Goal: Task Accomplishment & Management: Manage account settings

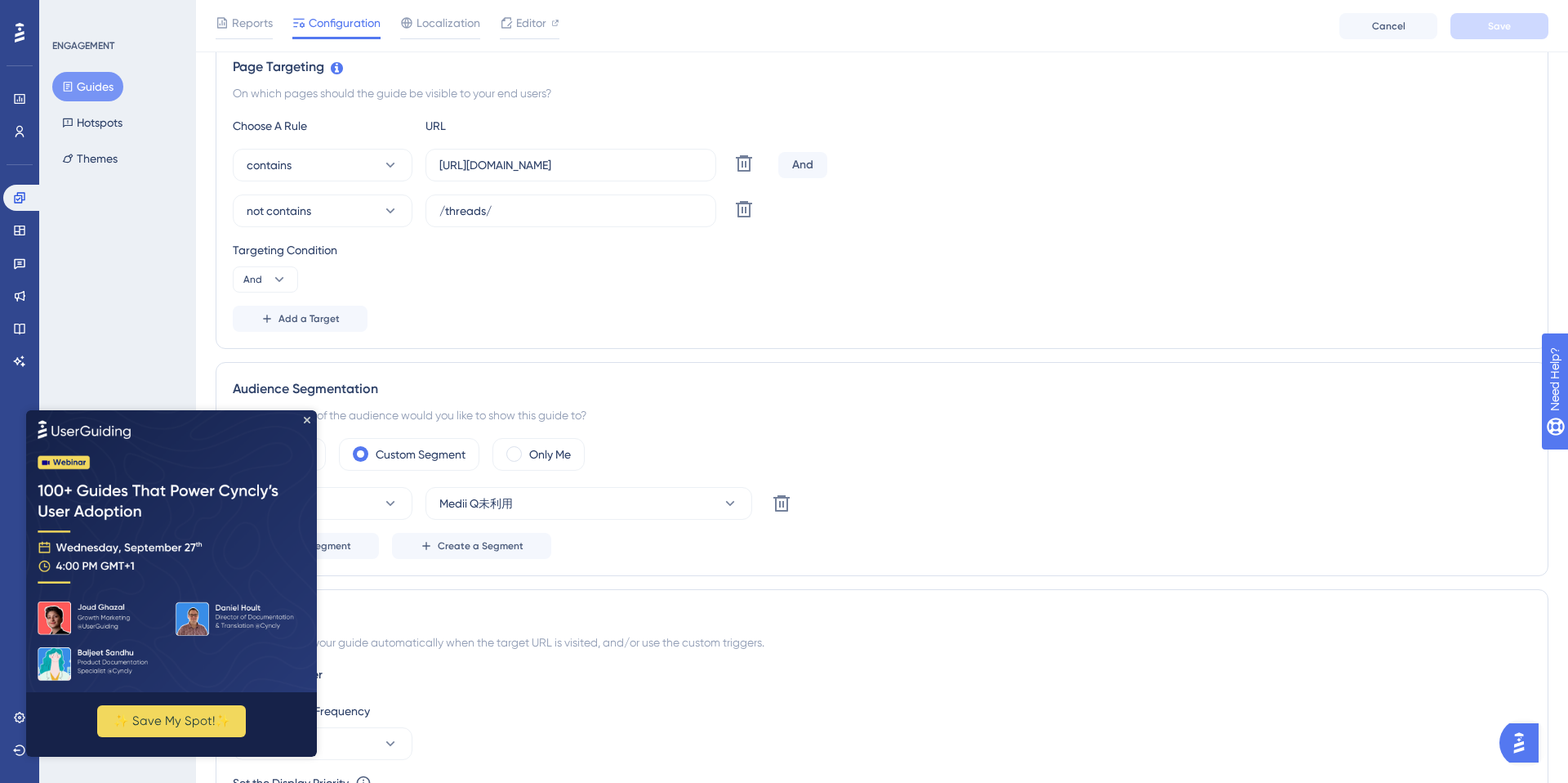
scroll to position [387, 0]
click at [306, 420] on icon "Close Preview" at bounding box center [307, 419] width 7 height 7
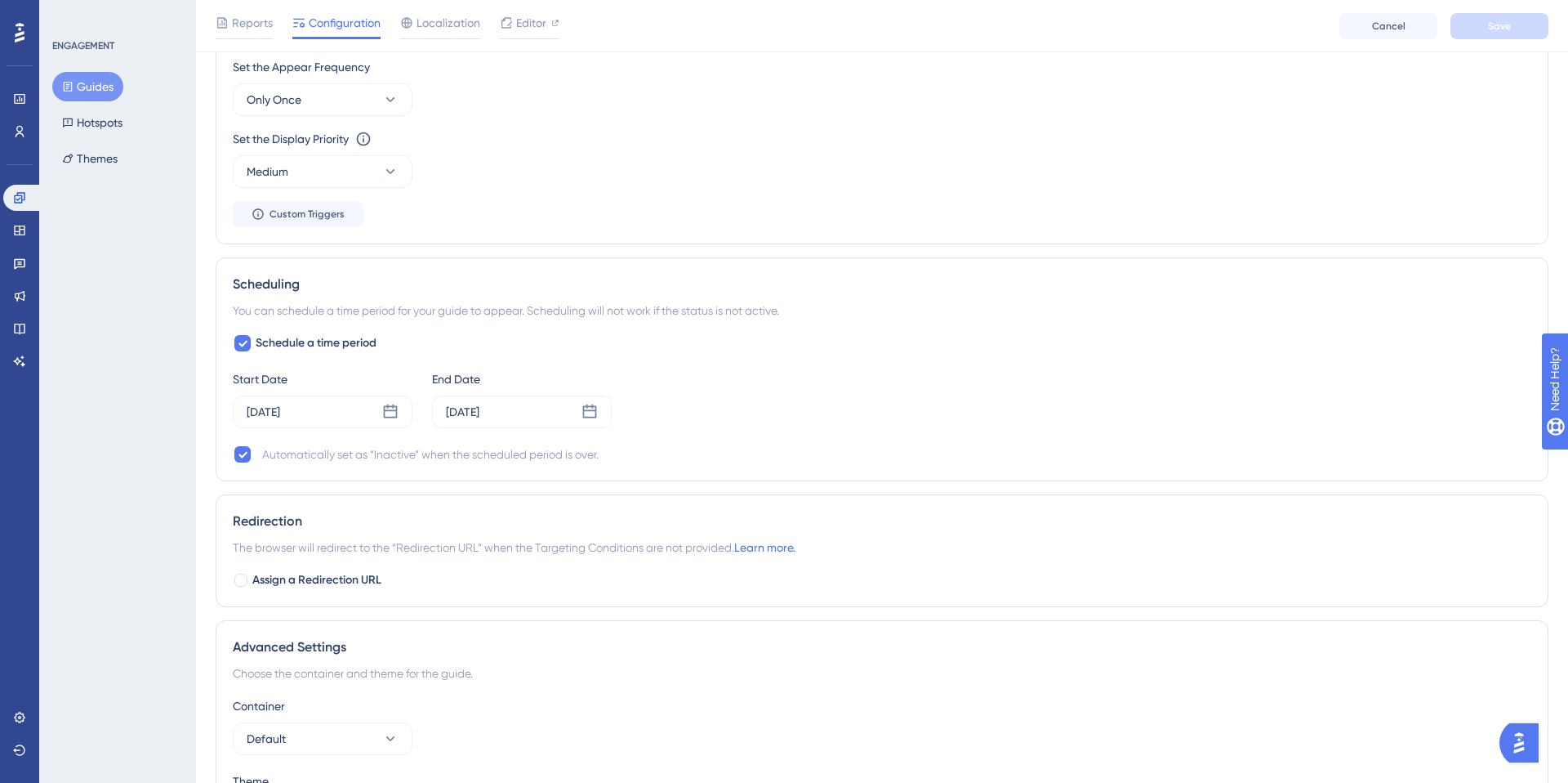
scroll to position [1032, 0]
click at [514, 395] on div "Sep 28 2025" at bounding box center [522, 407] width 180 height 33
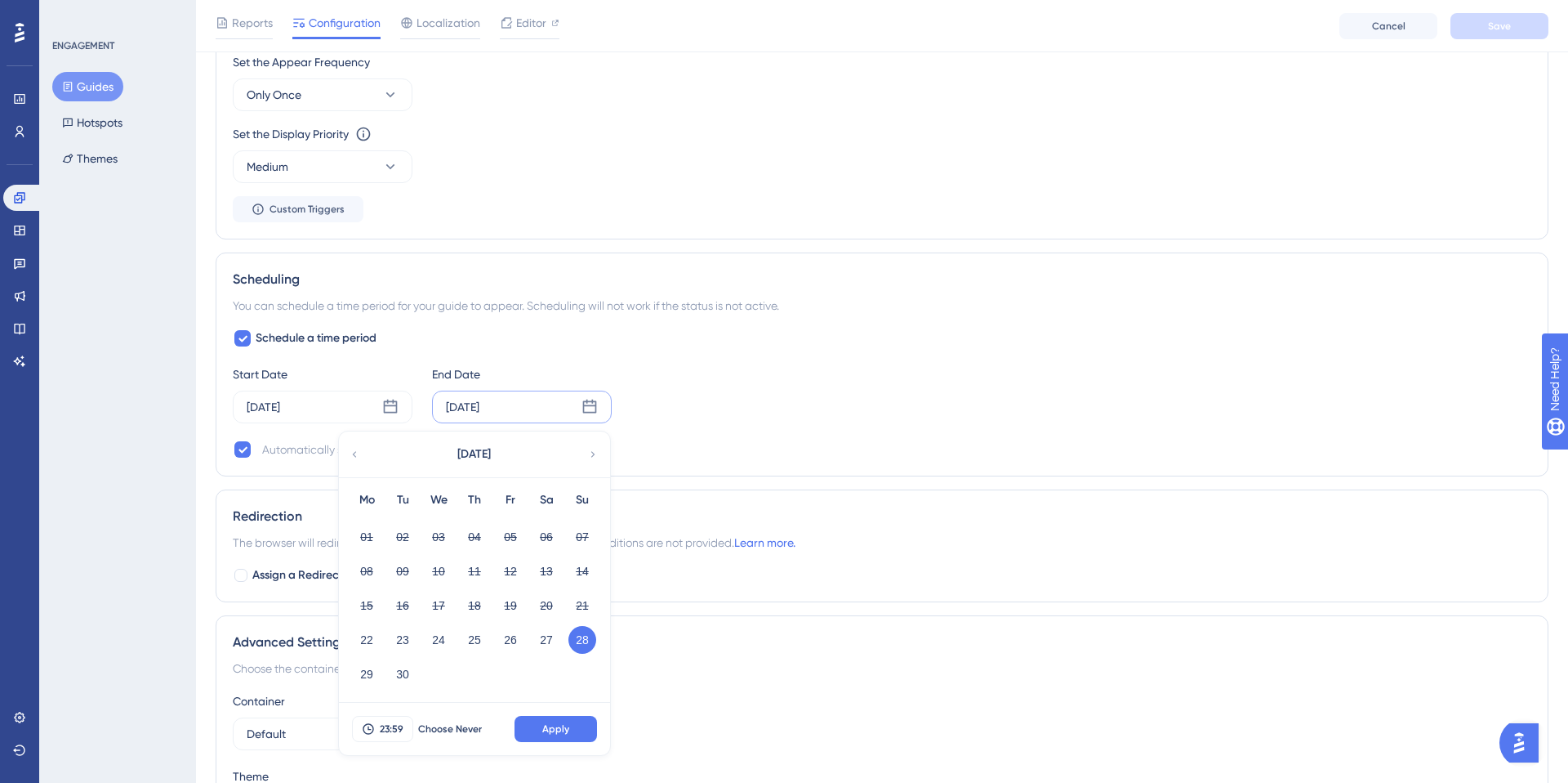
click at [95, 365] on div "ENGAGEMENT Guides Hotspots Themes" at bounding box center [117, 392] width 156 height 783
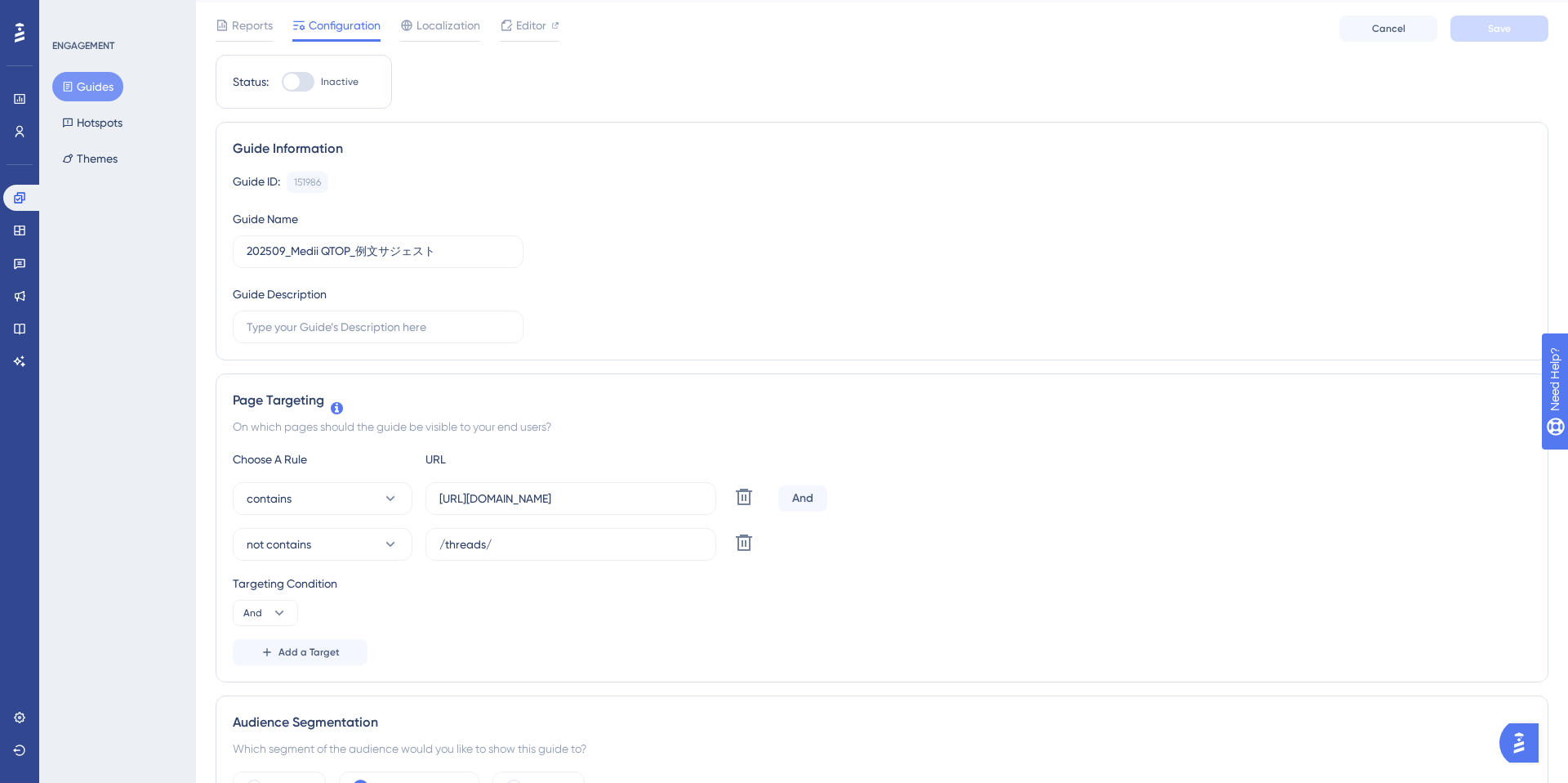
scroll to position [0, 0]
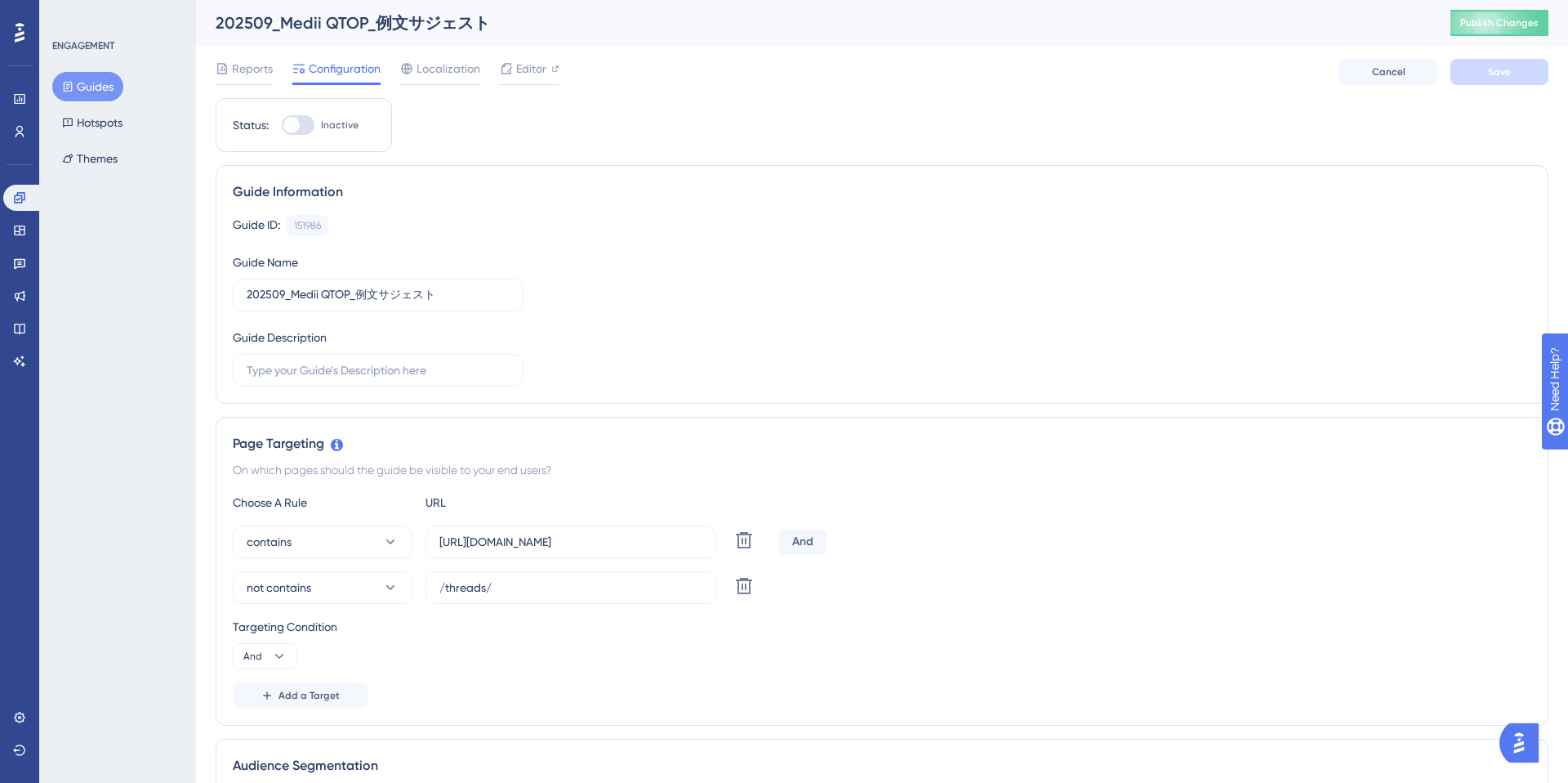
click at [527, 52] on div "Reports Configuration Localization Editor Cancel Save" at bounding box center [882, 72] width 1333 height 52
click at [516, 74] on span "Editor" at bounding box center [530, 69] width 30 height 19
click at [647, 540] on input "[URL][DOMAIN_NAME]" at bounding box center [570, 541] width 263 height 17
click at [543, 70] on span "Editor" at bounding box center [530, 69] width 30 height 19
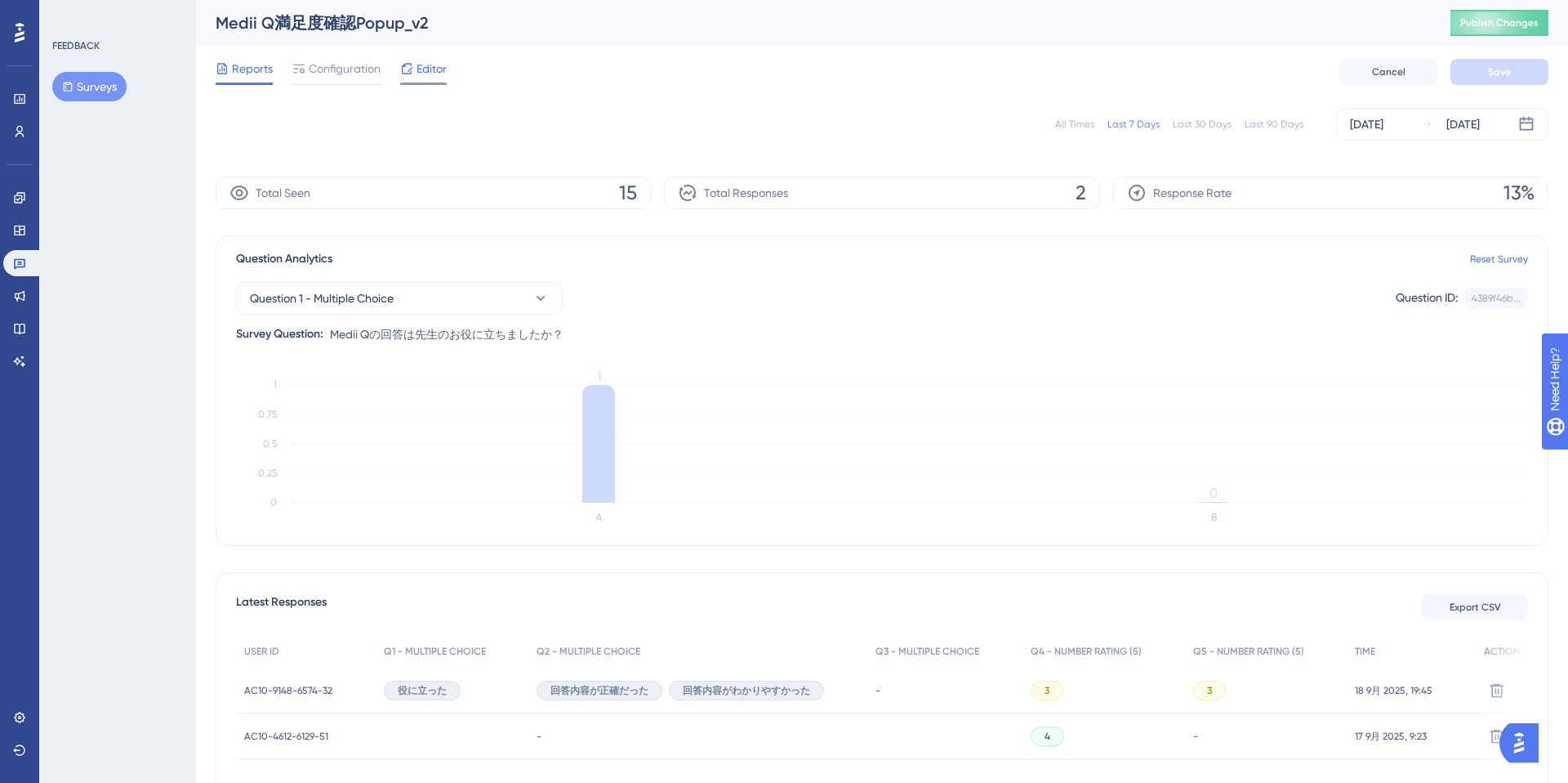
click at [424, 73] on span "Editor" at bounding box center [431, 69] width 30 height 19
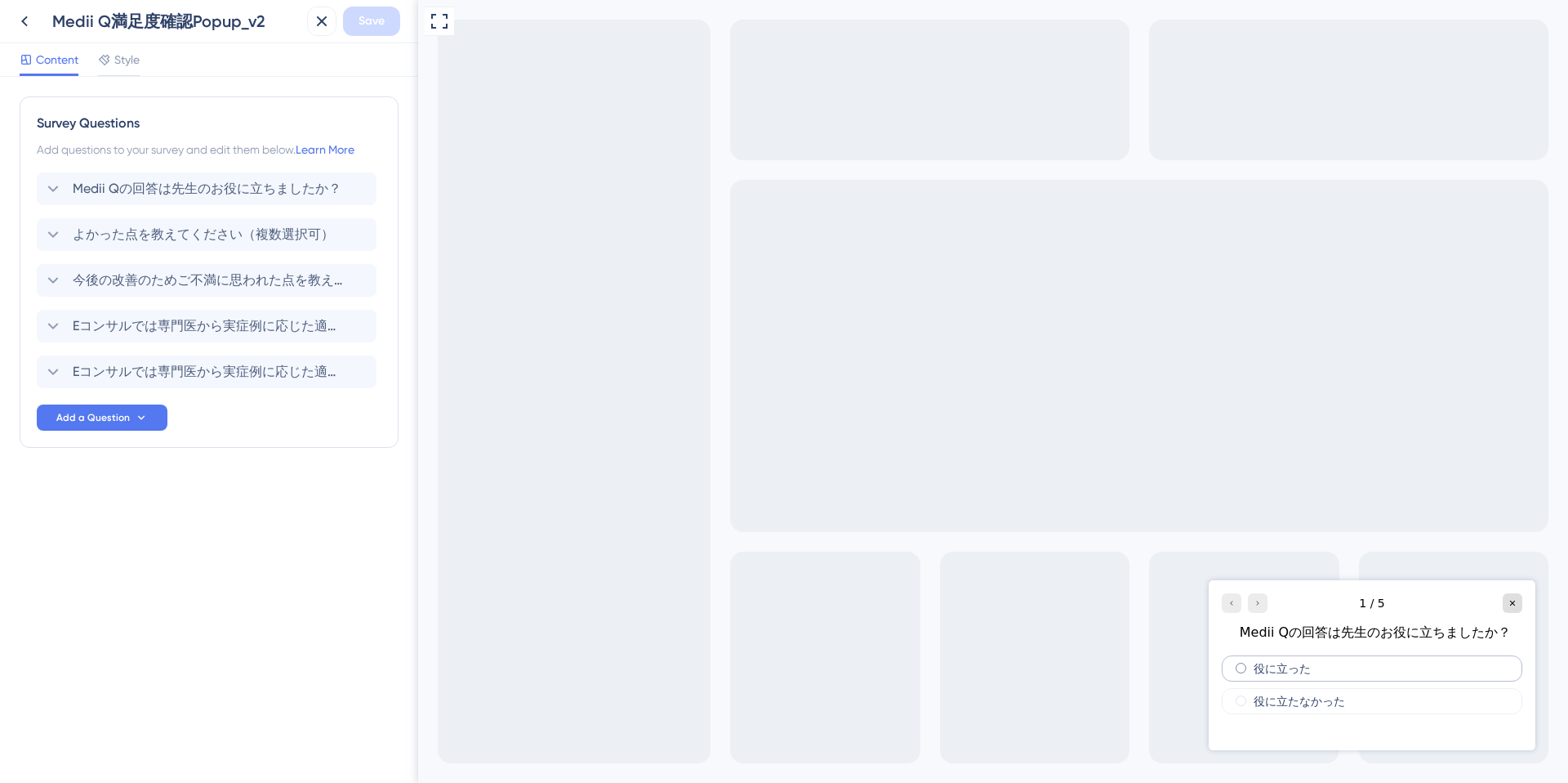
click at [1314, 672] on div "役に立った" at bounding box center [1372, 667] width 300 height 26
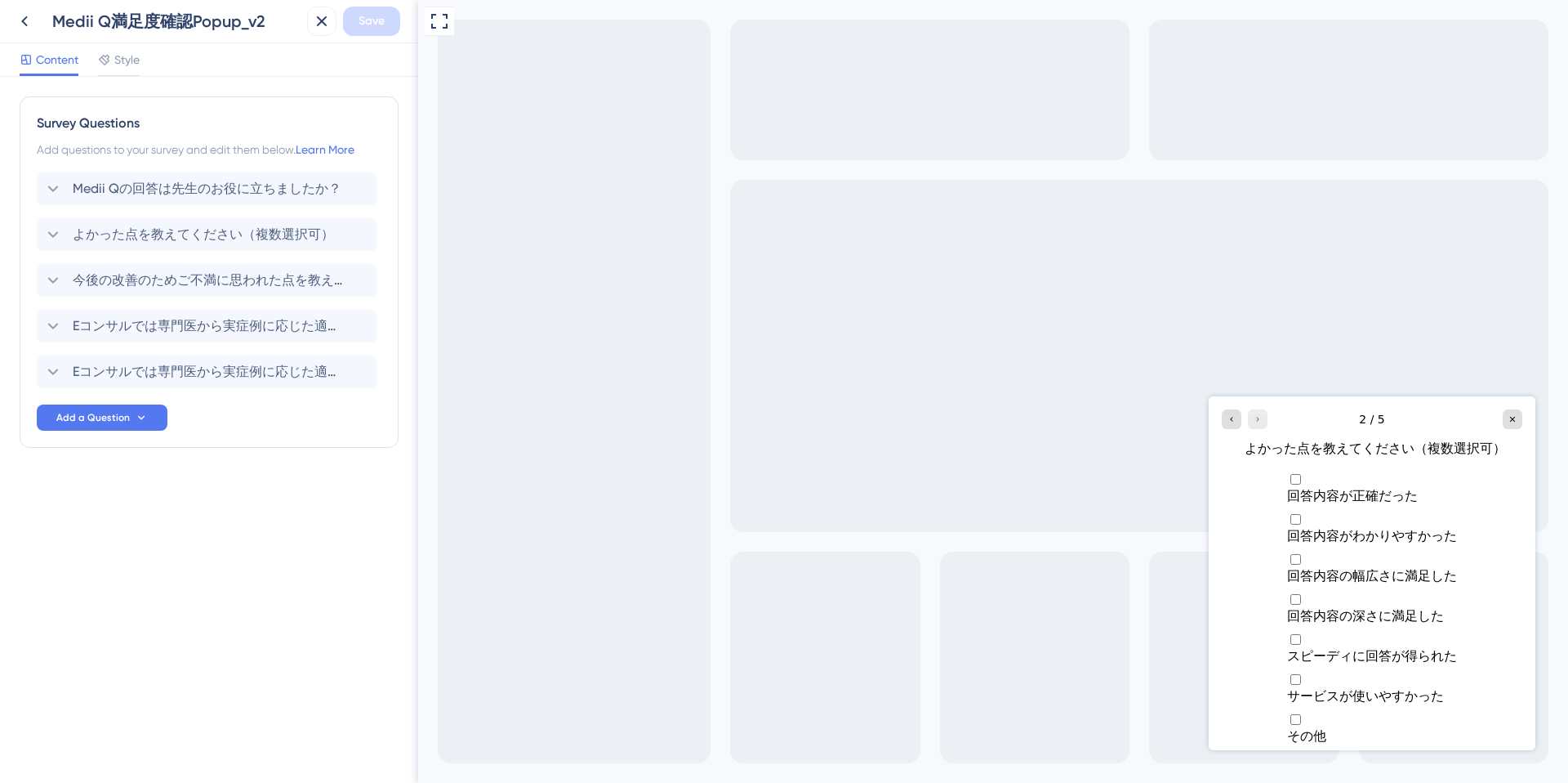
click at [1293, 492] on span "回答内容が正確だった" at bounding box center [1352, 495] width 131 height 16
checkbox input "true"
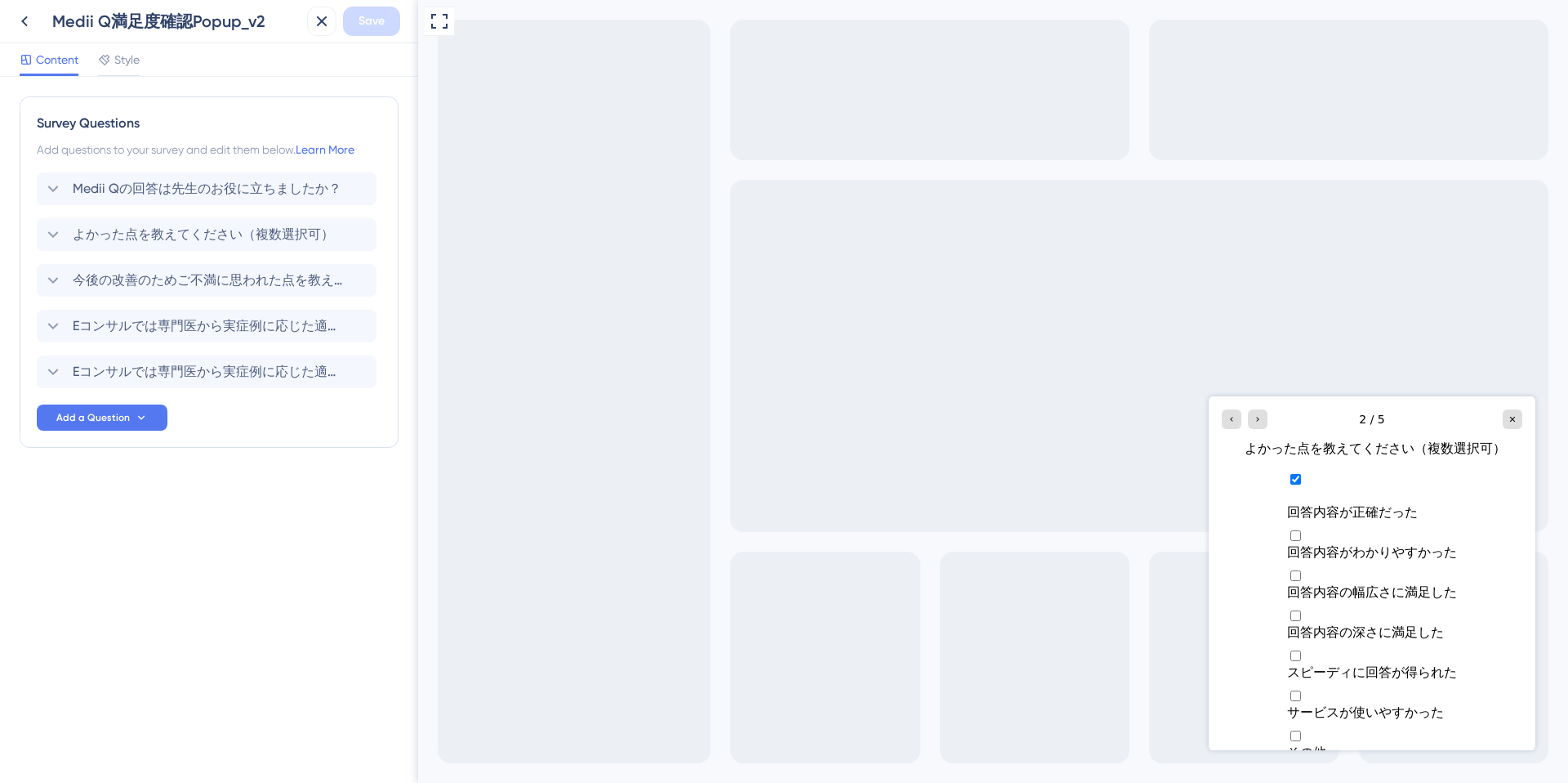
click at [1296, 584] on span "回答内容の幅広さに満足した" at bounding box center [1372, 592] width 170 height 16
checkbox input "true"
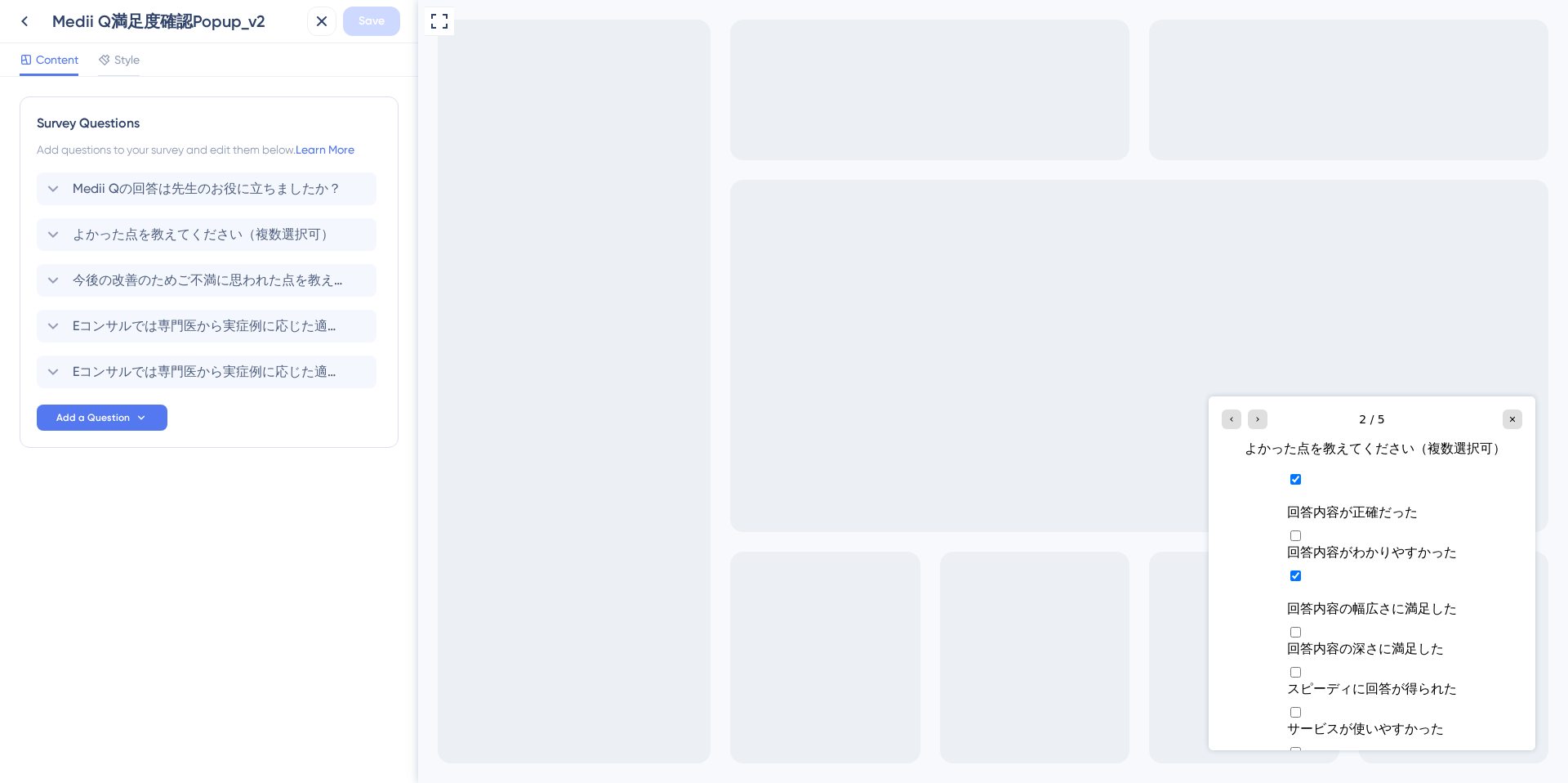
click at [1309, 761] on div "その他" at bounding box center [1372, 769] width 170 height 17
click at [1291, 777] on input "Multiple choices rating" at bounding box center [1360, 786] width 147 height 17
click at [1287, 744] on label "Multiple choices rating" at bounding box center [1372, 768] width 170 height 50
checkbox input "false"
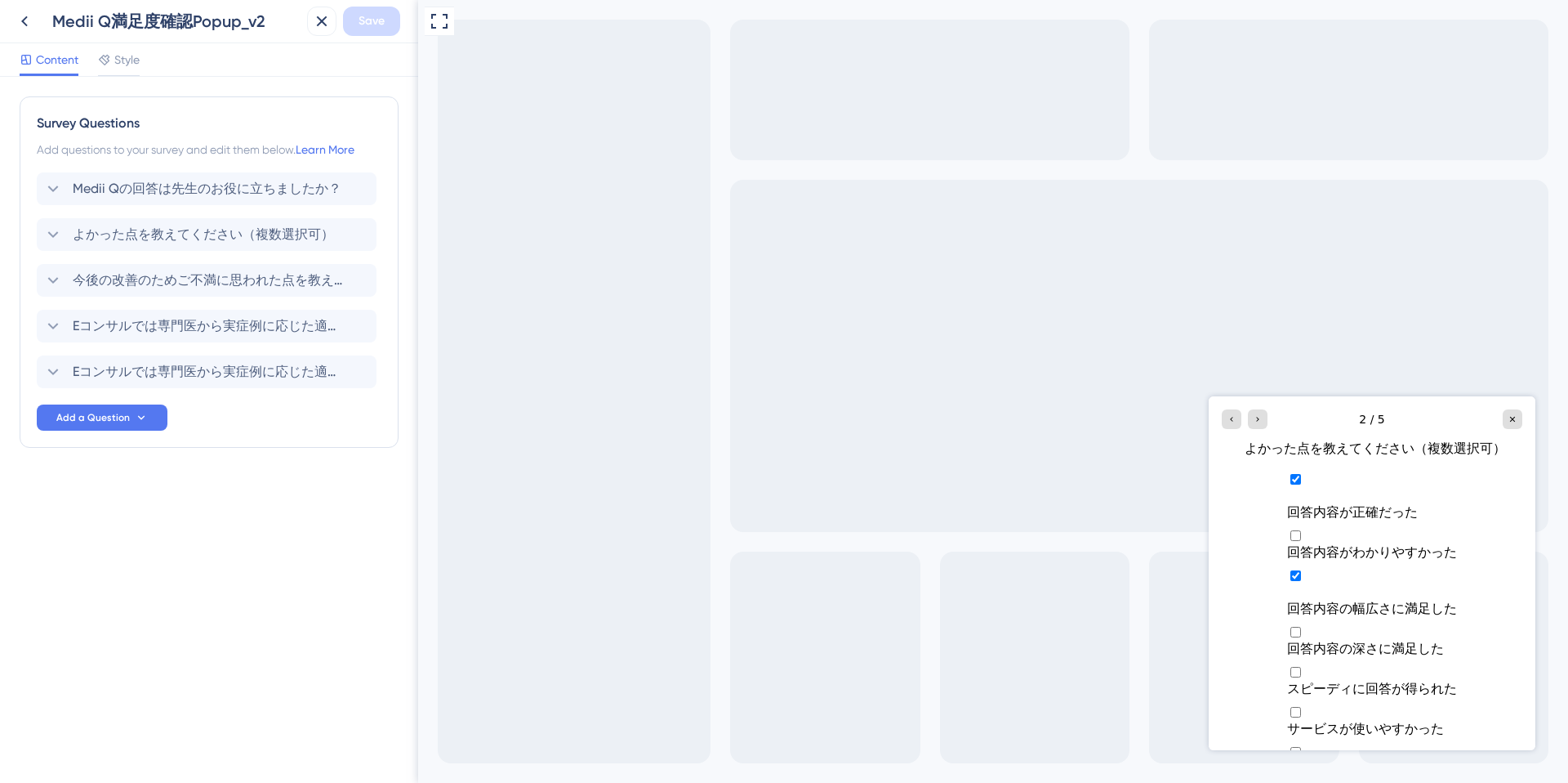
scroll to position [0, 0]
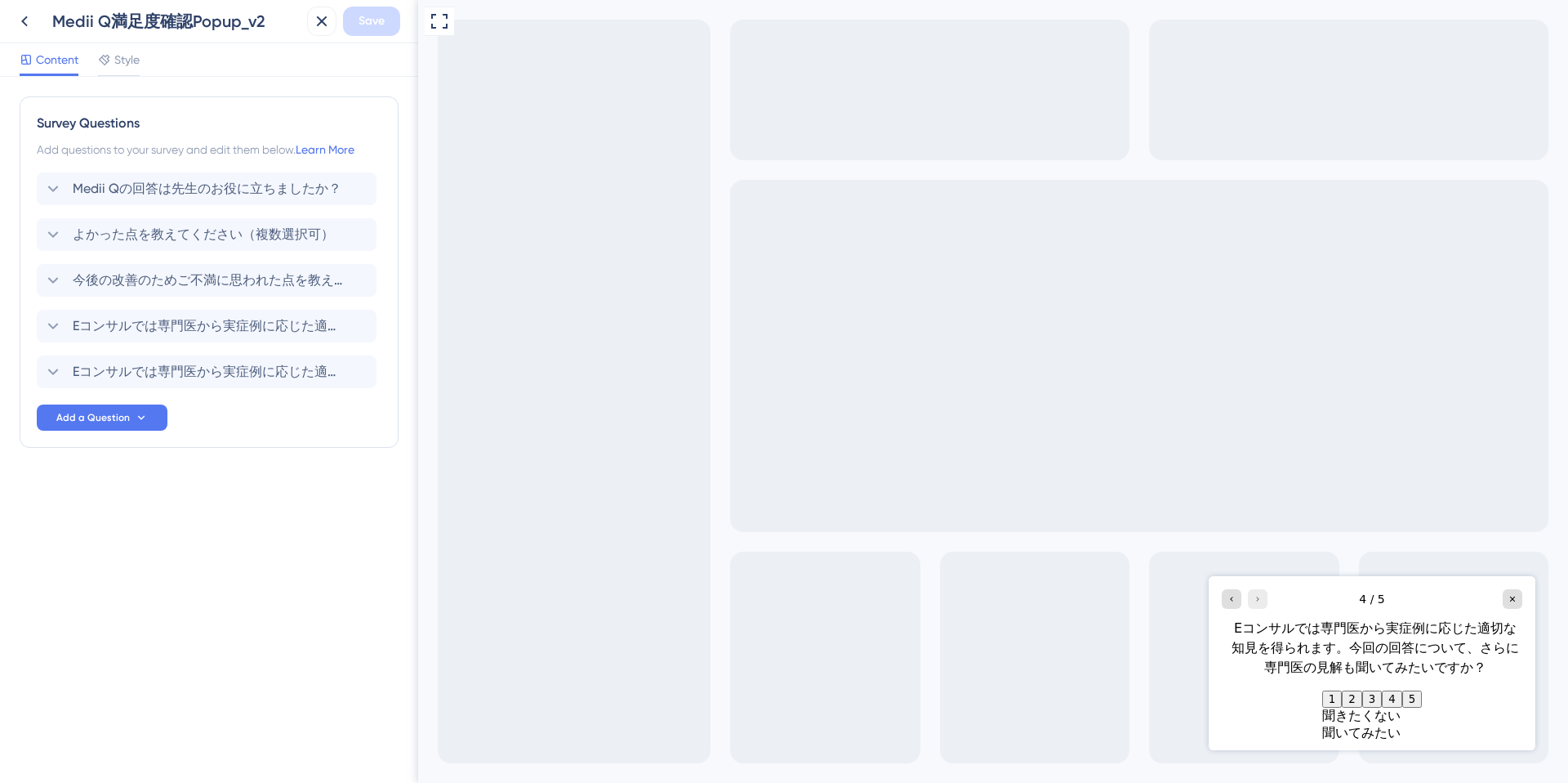
click at [1422, 693] on button "5" at bounding box center [1413, 699] width 19 height 17
click at [1511, 600] on icon "Close survey" at bounding box center [1513, 598] width 5 height 5
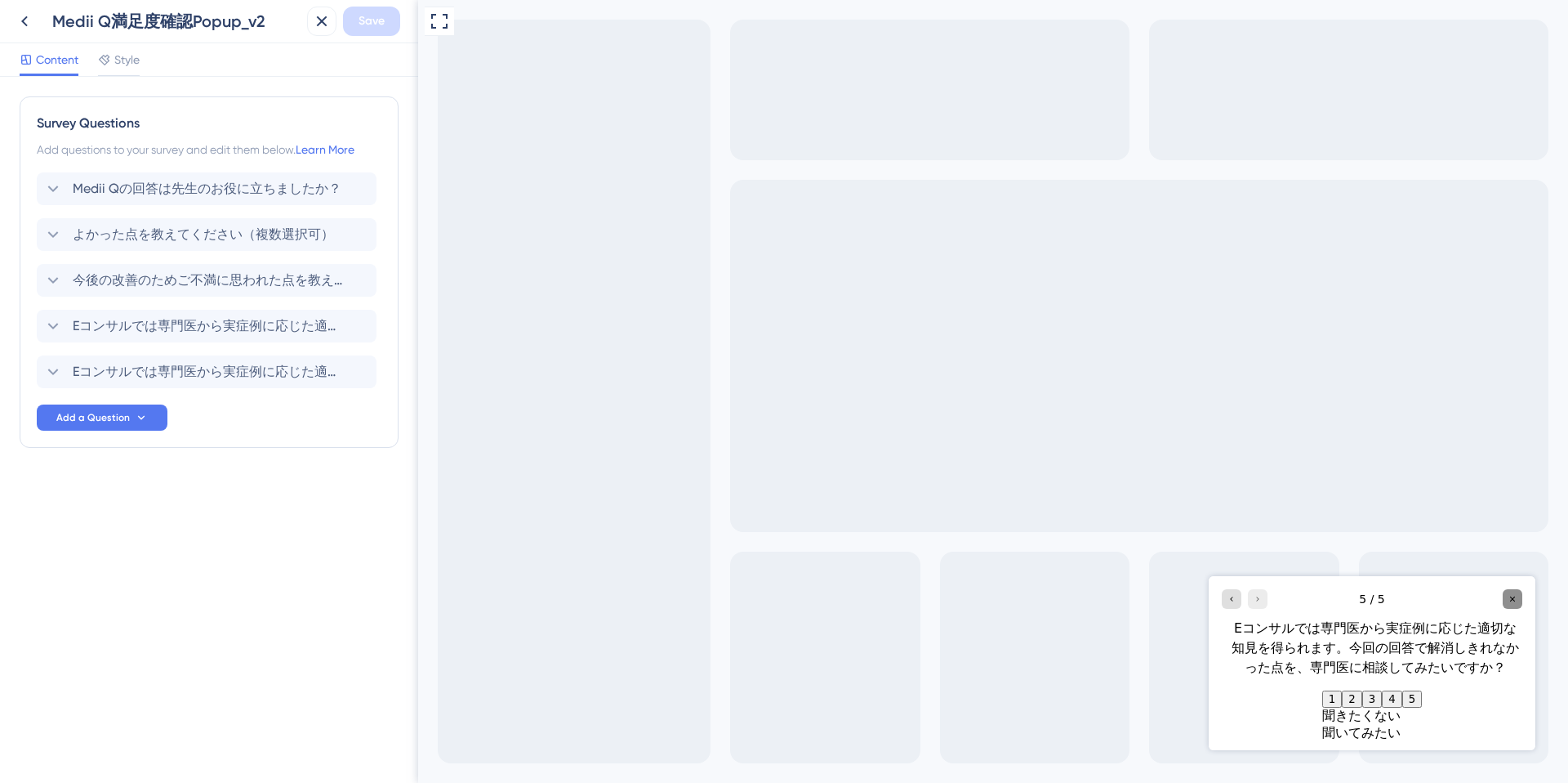
click at [1511, 600] on icon "Close survey" at bounding box center [1513, 598] width 5 height 5
click at [1235, 594] on icon "Go to Question 4" at bounding box center [1232, 598] width 10 height 10
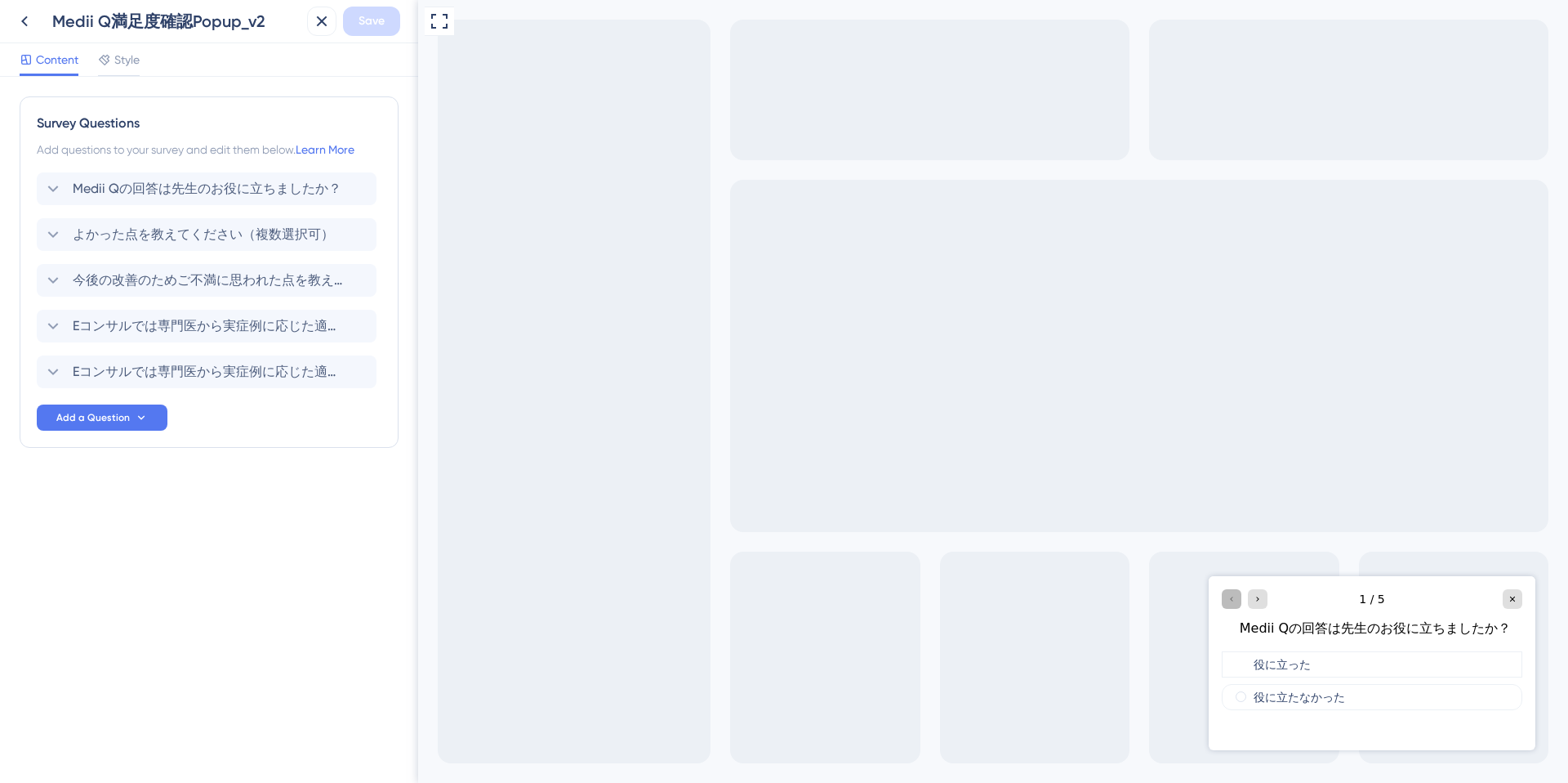
click at [1235, 589] on div at bounding box center [1244, 598] width 46 height 19
click at [1235, 593] on div at bounding box center [1244, 602] width 46 height 19
click at [1291, 699] on label "役に立たなかった" at bounding box center [1300, 700] width 91 height 13
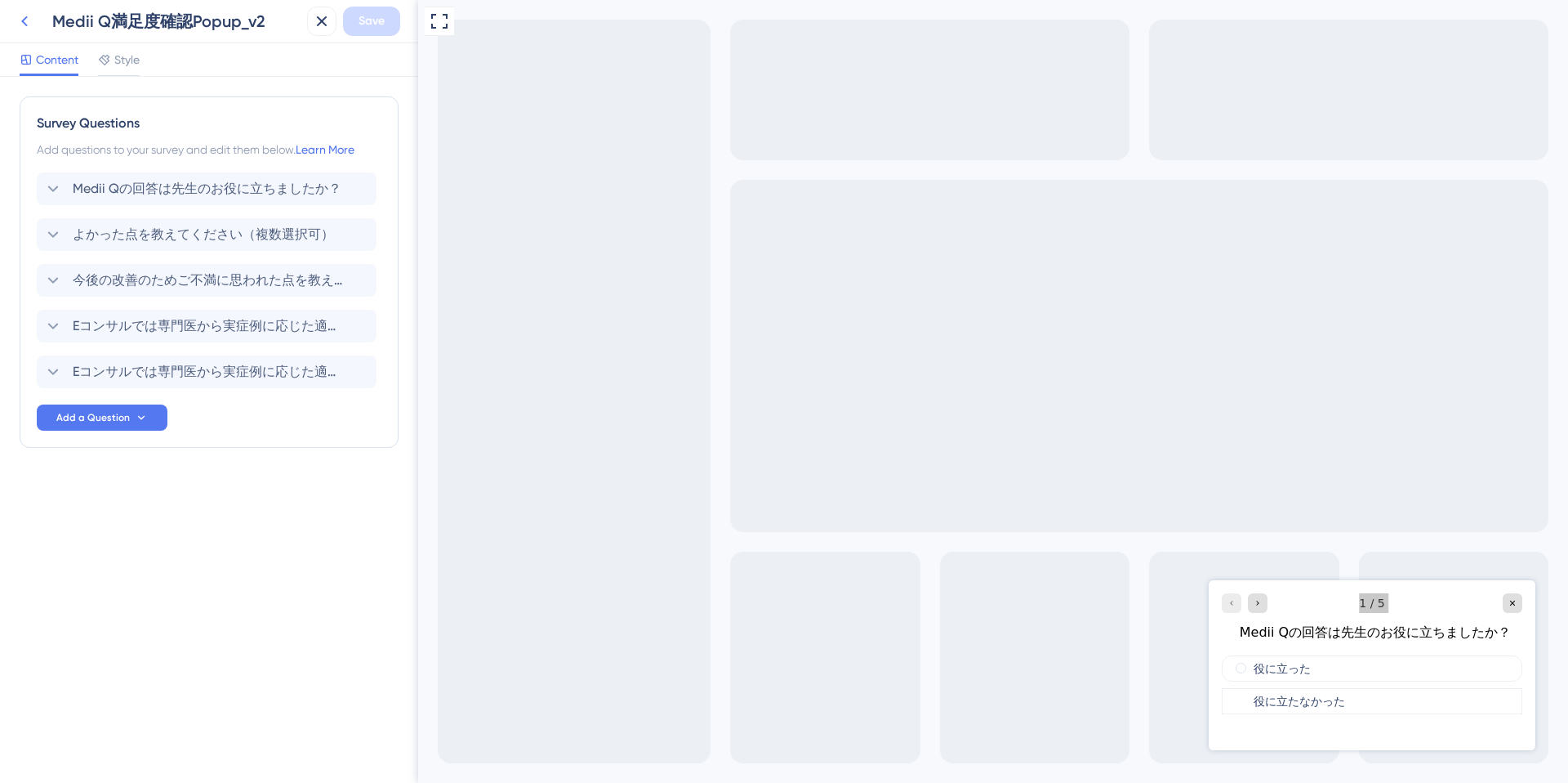
click at [18, 12] on icon at bounding box center [24, 21] width 19 height 19
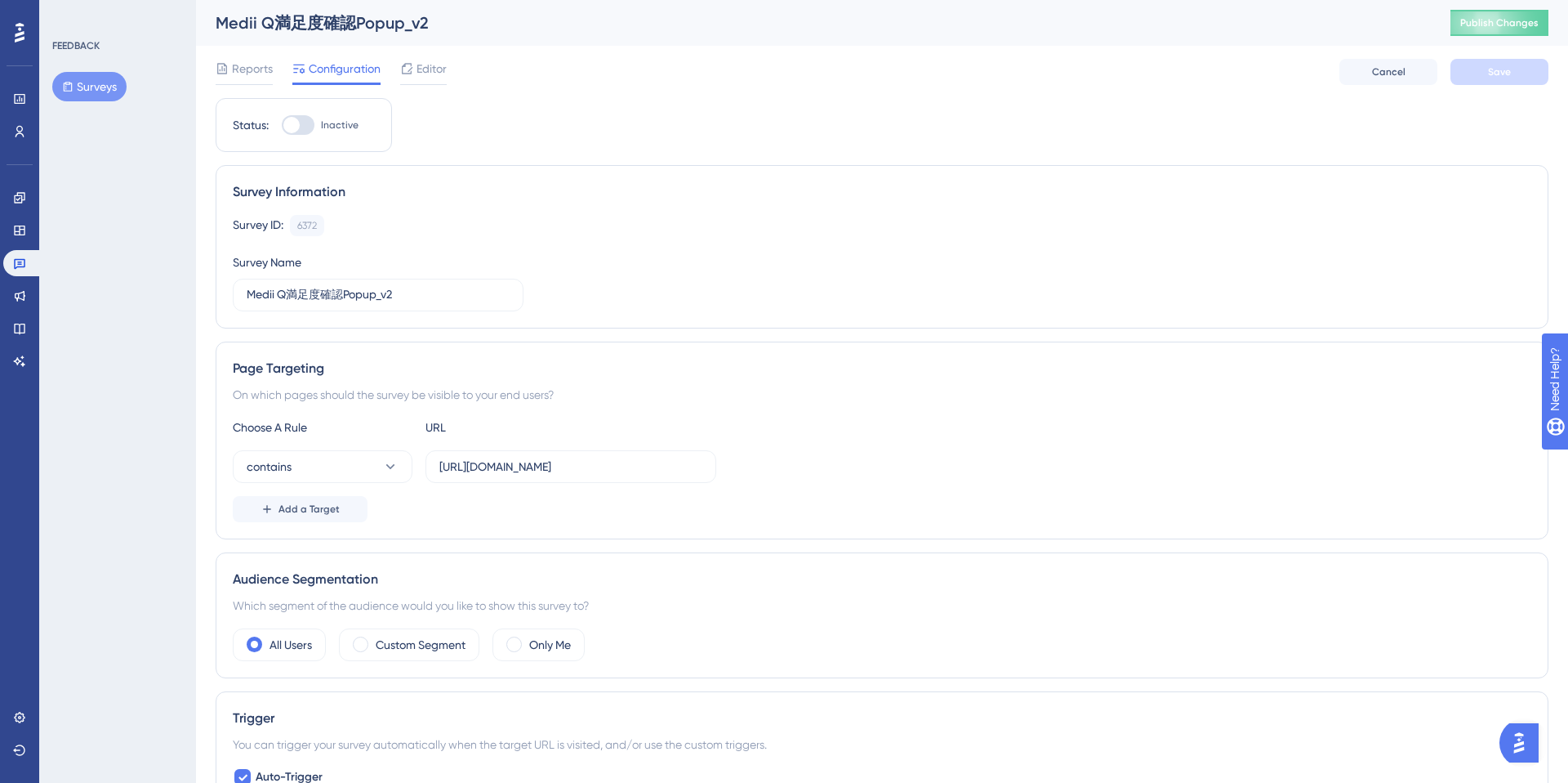
click at [426, 57] on div "Reports Configuration Editor Cancel Save" at bounding box center [882, 72] width 1333 height 52
click at [427, 66] on span "Editor" at bounding box center [431, 69] width 30 height 19
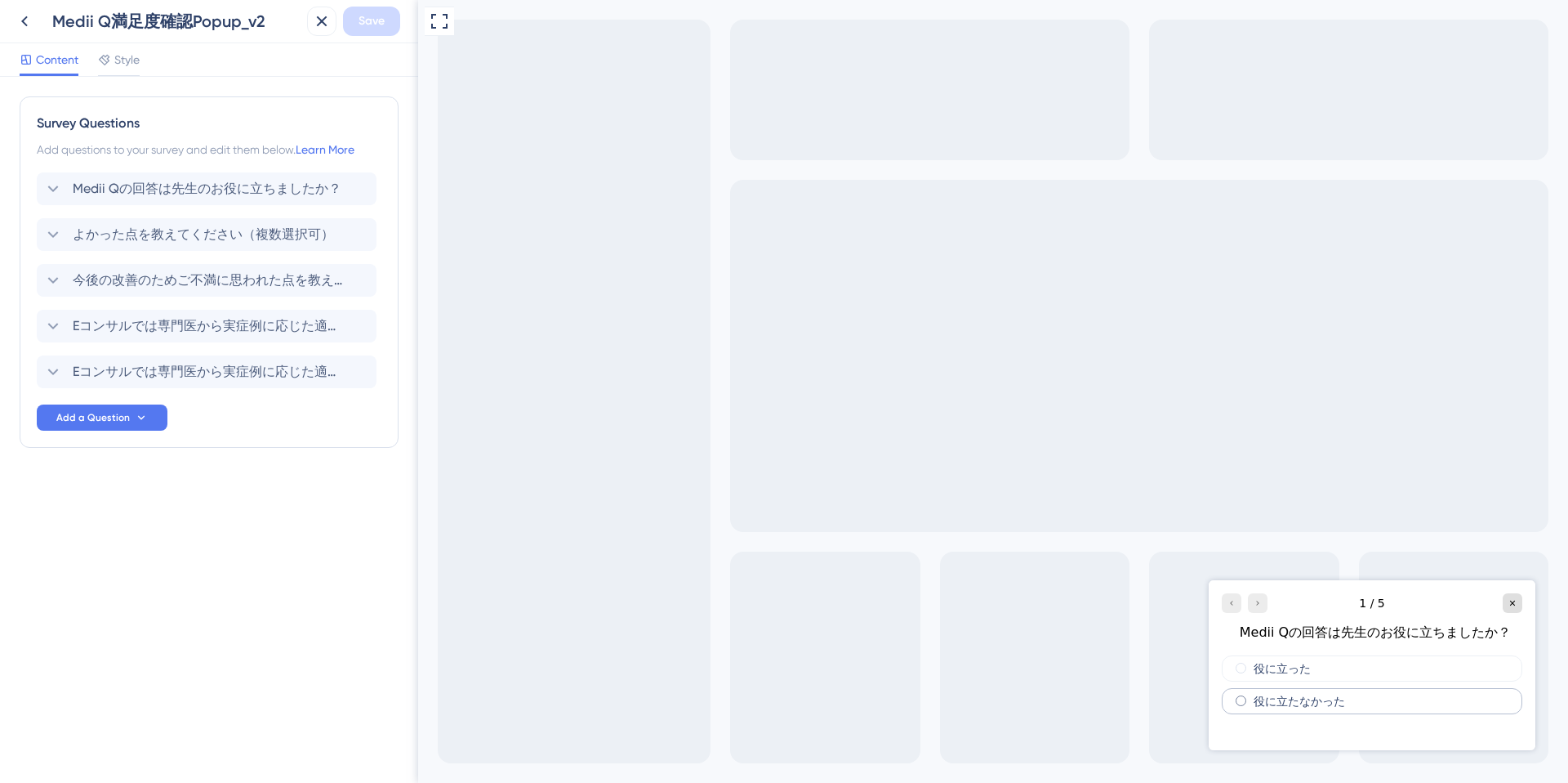
click at [1342, 693] on div "役に立たなかった" at bounding box center [1372, 700] width 300 height 26
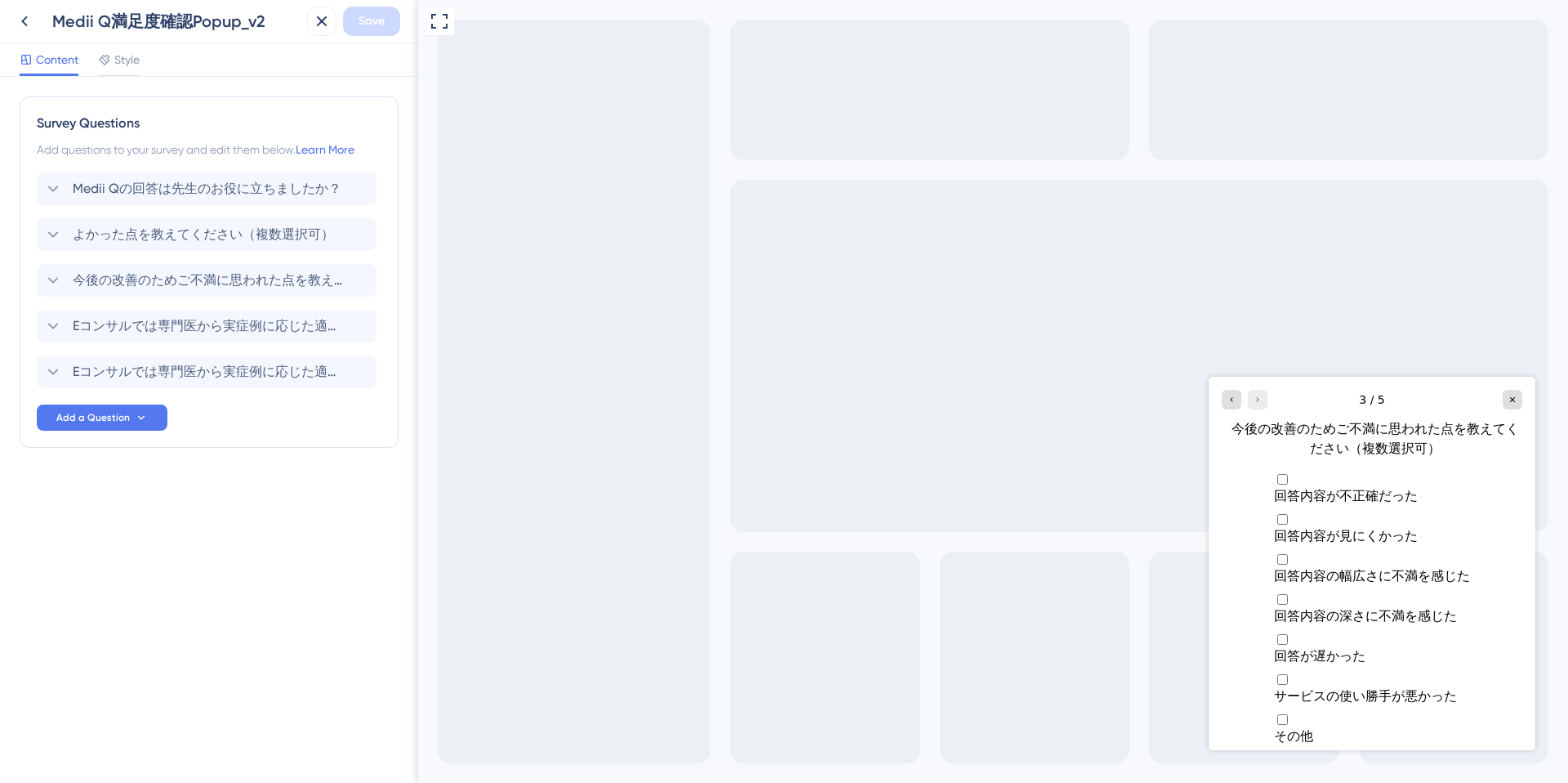
click at [1329, 528] on span "回答内容が見にくかった" at bounding box center [1346, 535] width 144 height 16
checkbox input "true"
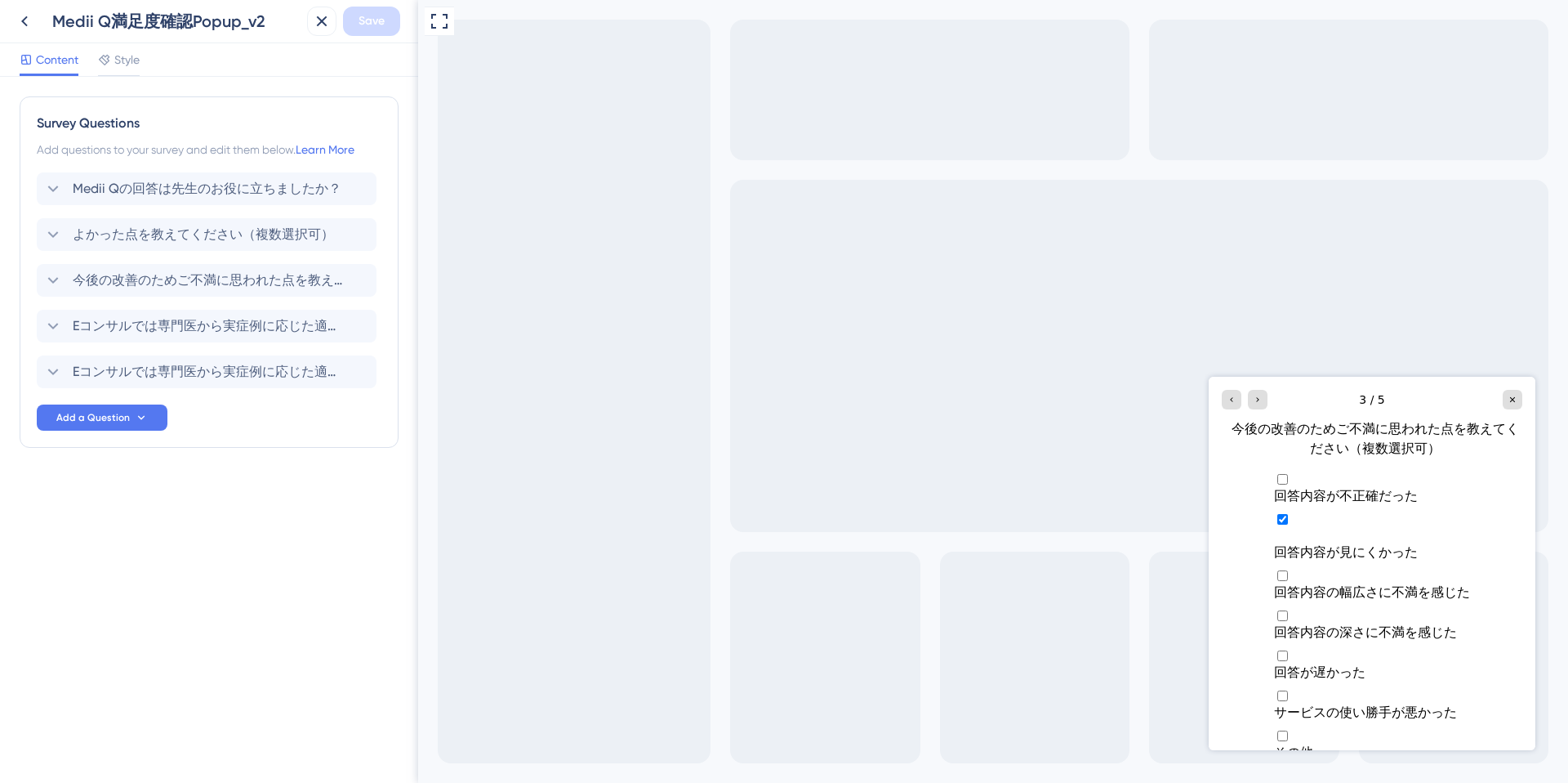
click at [1343, 664] on div "回答が遅かった" at bounding box center [1373, 673] width 196 height 17
checkbox input "true"
click at [1358, 761] on div "その他" at bounding box center [1373, 769] width 196 height 17
click at [1275, 761] on icon "Multiple choices rating" at bounding box center [1280, 766] width 13 height 13
checkbox input "false"
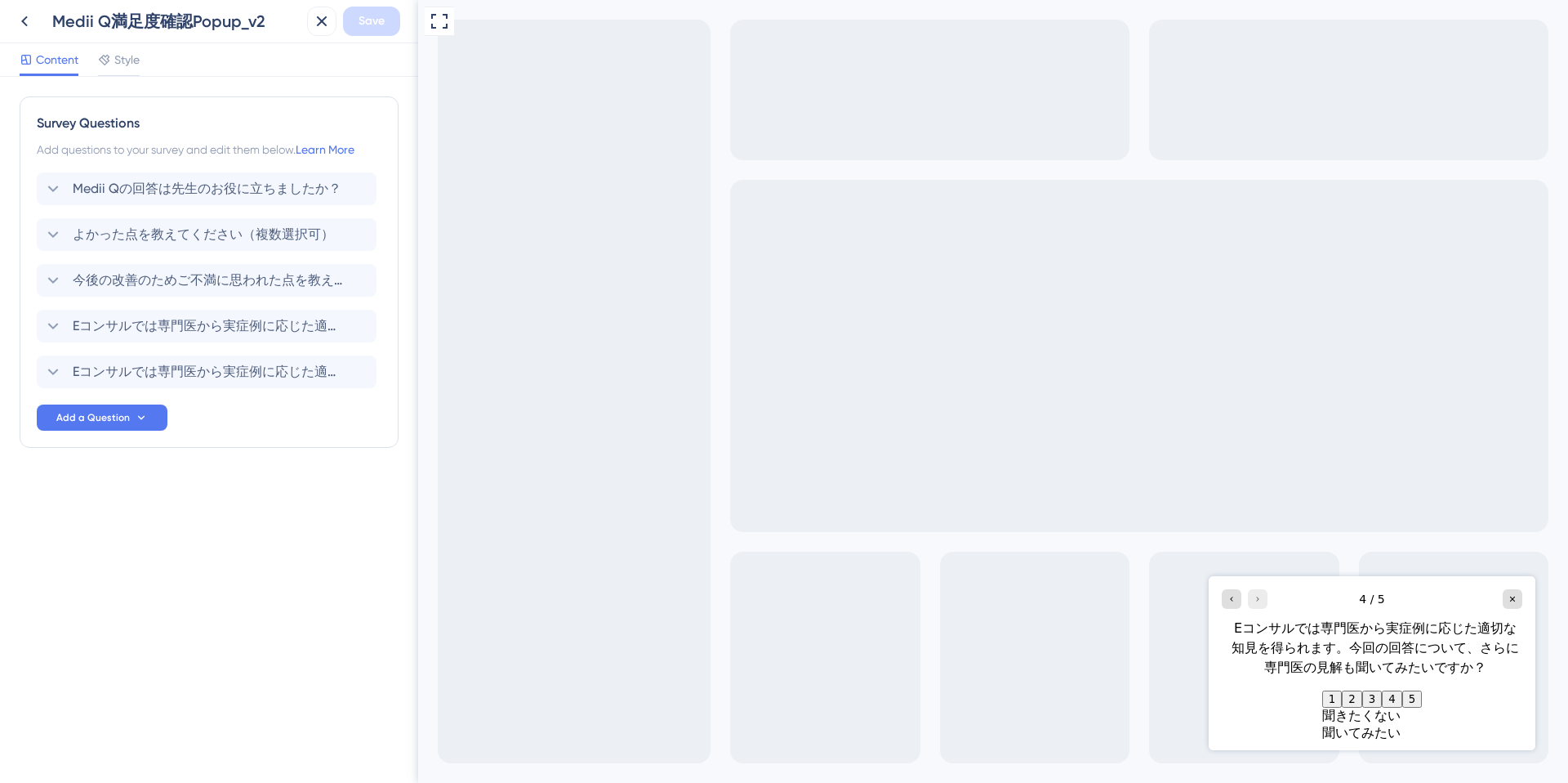
click at [1343, 702] on button "2" at bounding box center [1352, 699] width 19 height 17
click at [126, 63] on span "Style" at bounding box center [127, 59] width 25 height 19
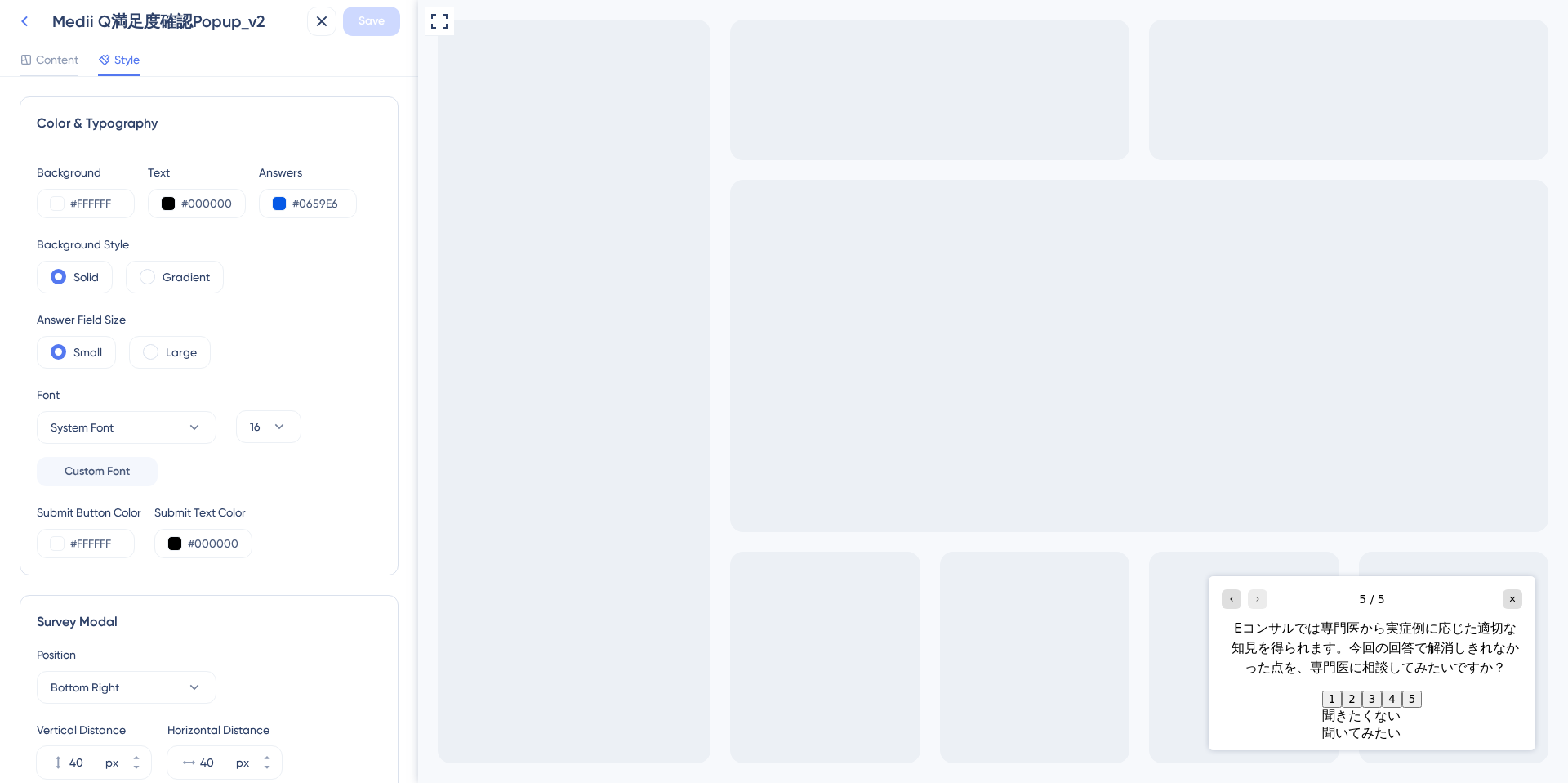
click at [23, 22] on icon at bounding box center [24, 21] width 7 height 11
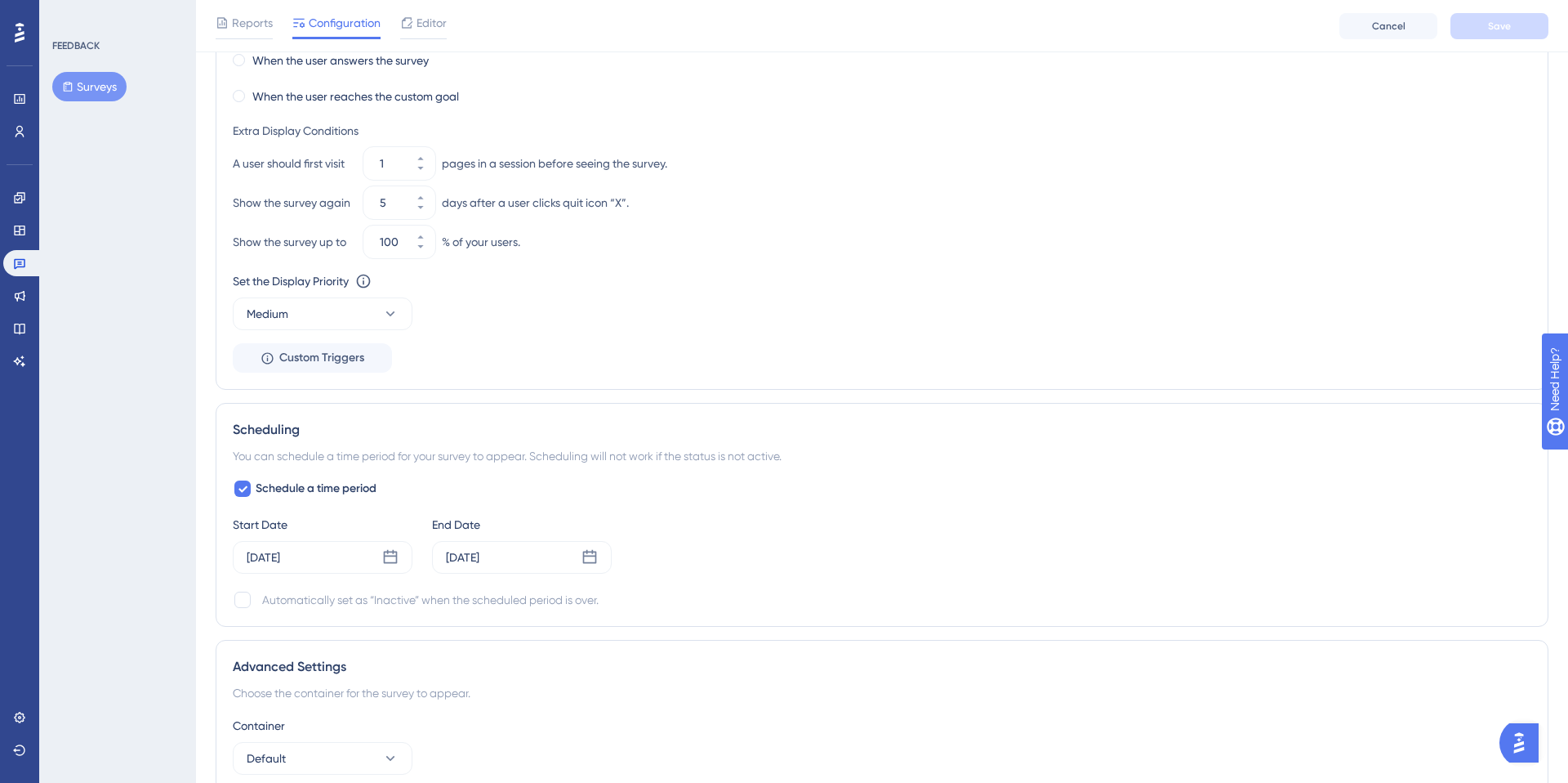
scroll to position [1038, 0]
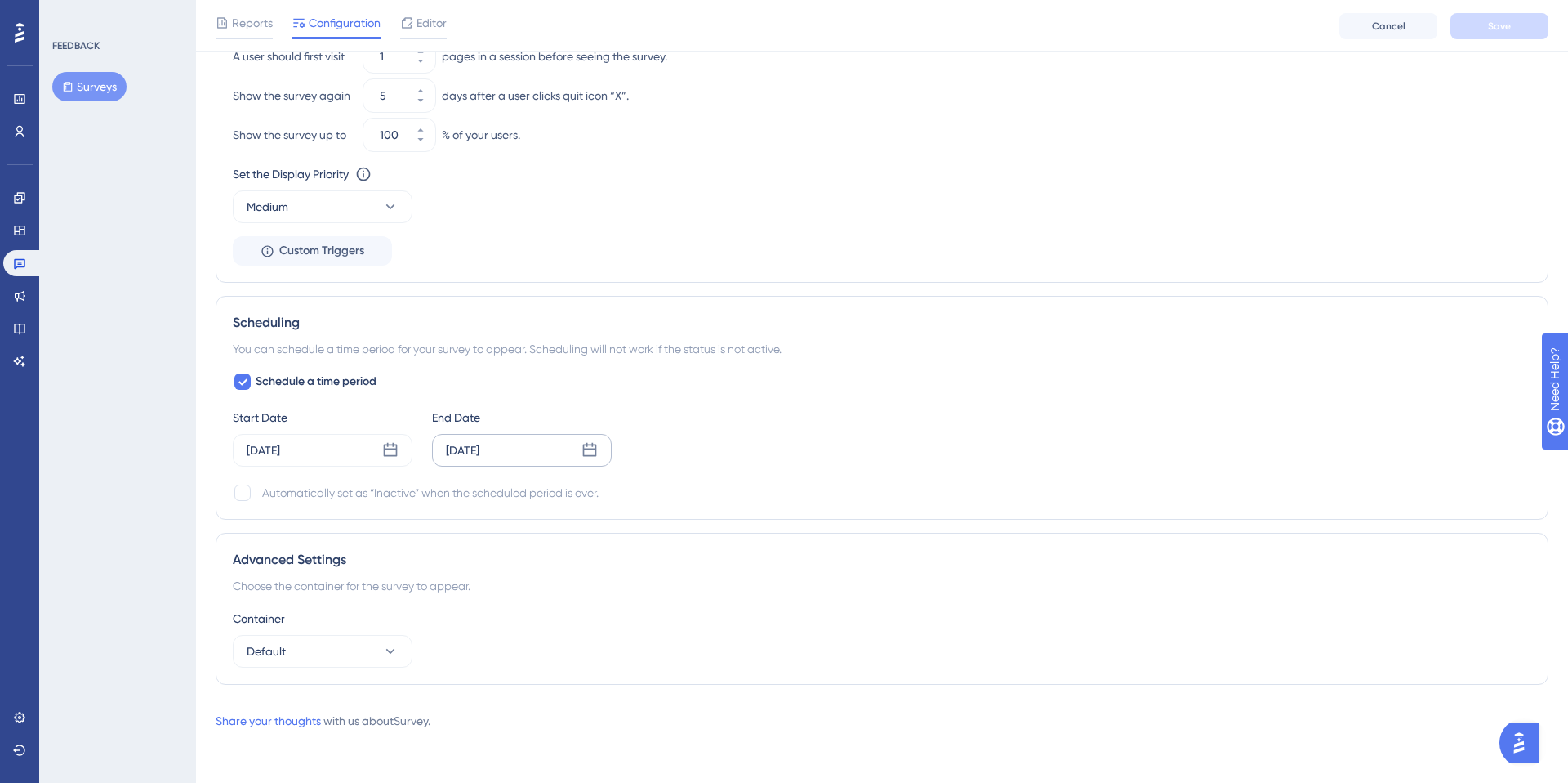
click at [562, 444] on div "Oct 01 2025" at bounding box center [522, 451] width 180 height 33
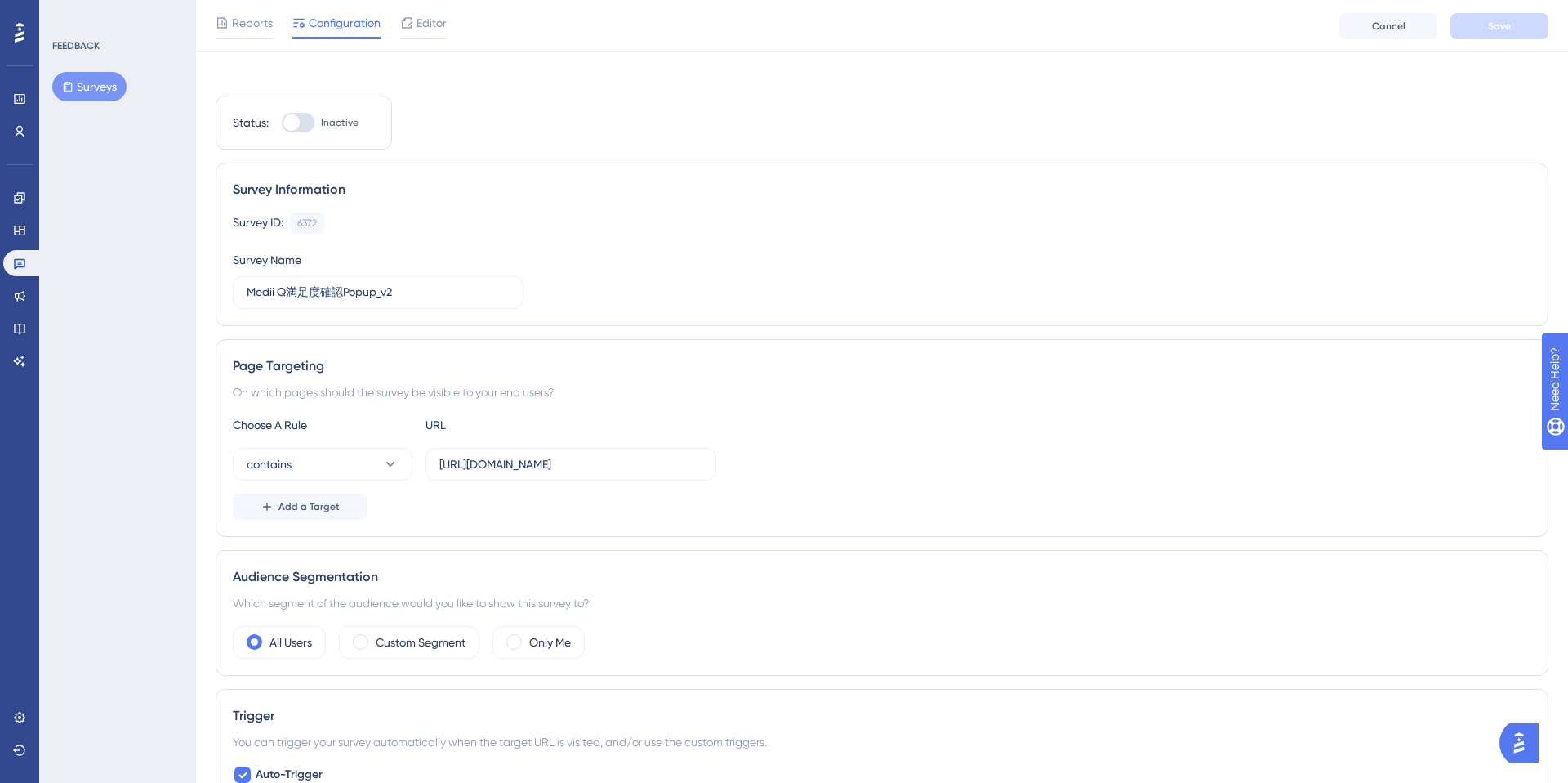
scroll to position [0, 0]
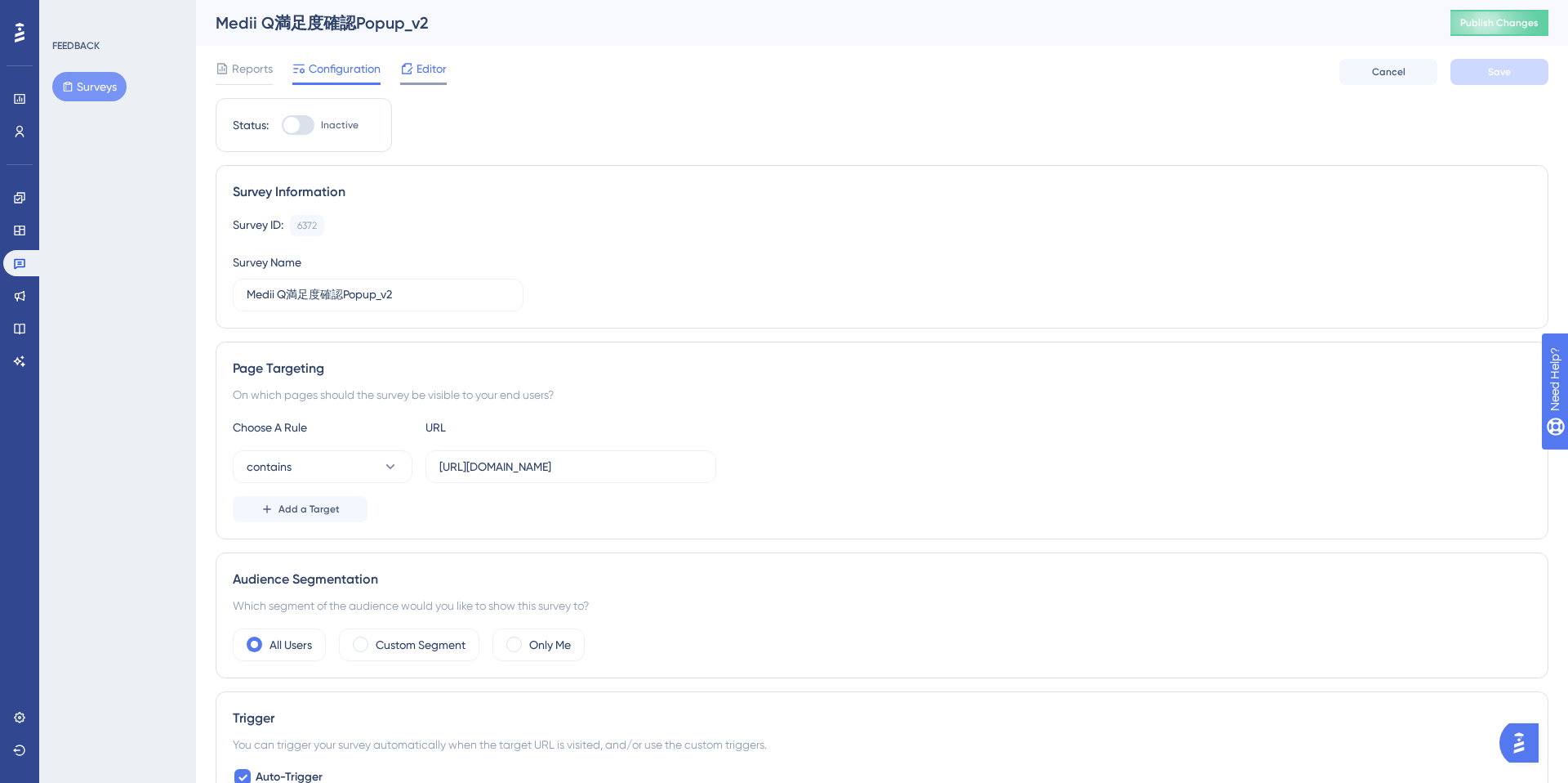
click at [434, 62] on span "Editor" at bounding box center [431, 69] width 30 height 19
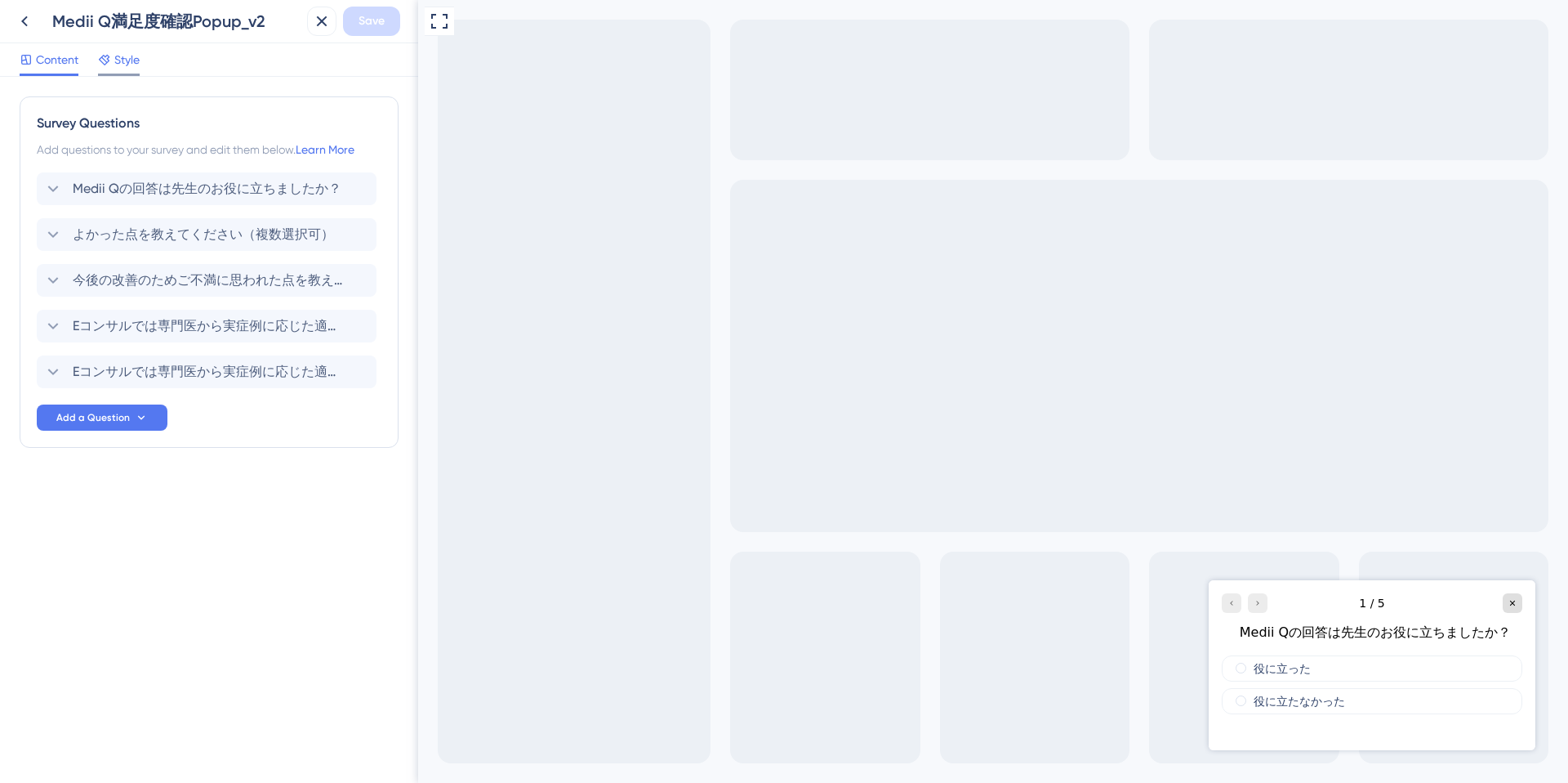
click at [128, 53] on span "Style" at bounding box center [127, 59] width 25 height 19
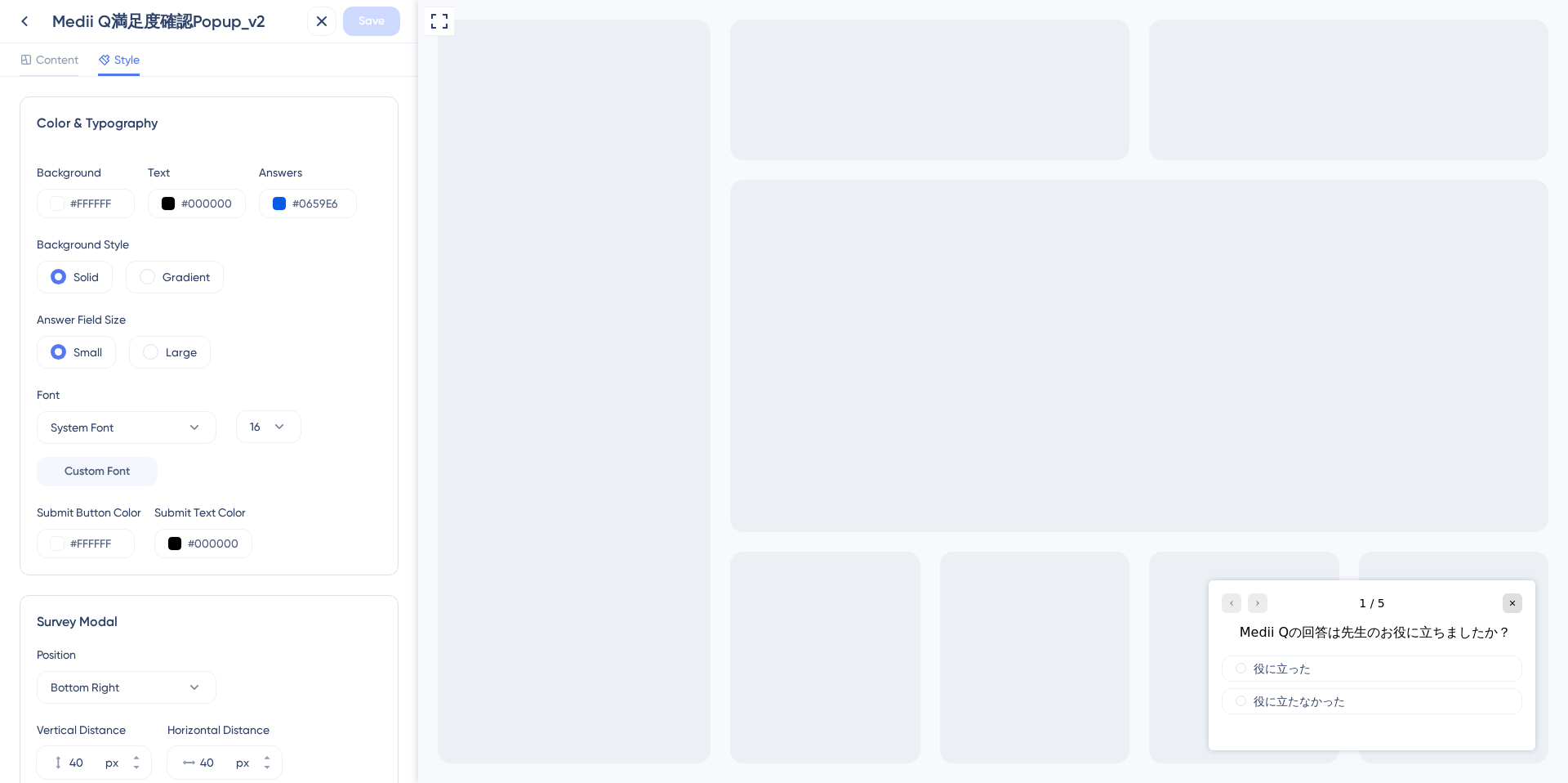
click at [280, 80] on div "Color & Typography Background #FFFFFF Text #000000 Answers #0659E6 Background S…" at bounding box center [209, 429] width 419 height 706
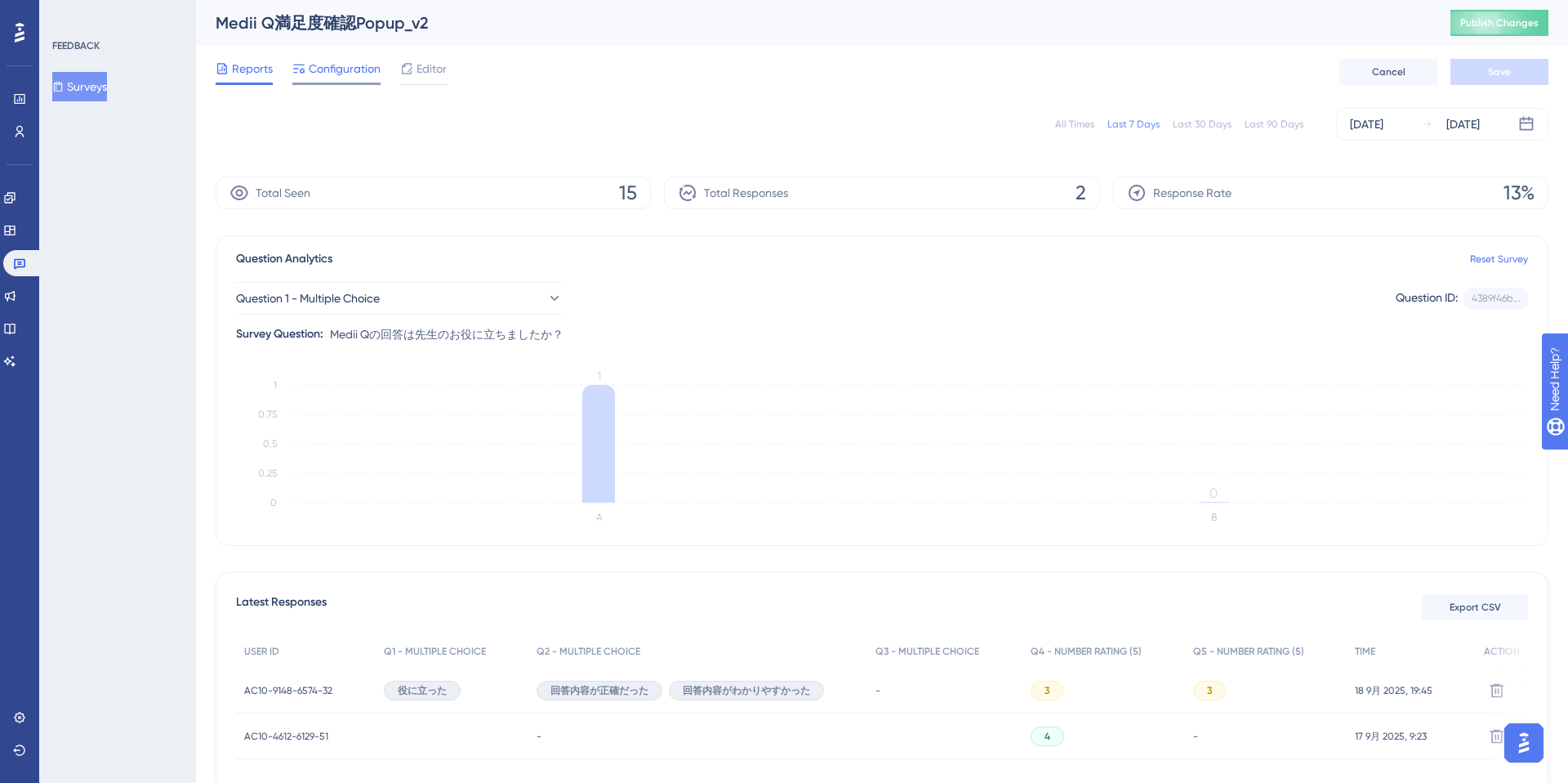
click at [359, 72] on span "Configuration" at bounding box center [345, 69] width 72 height 19
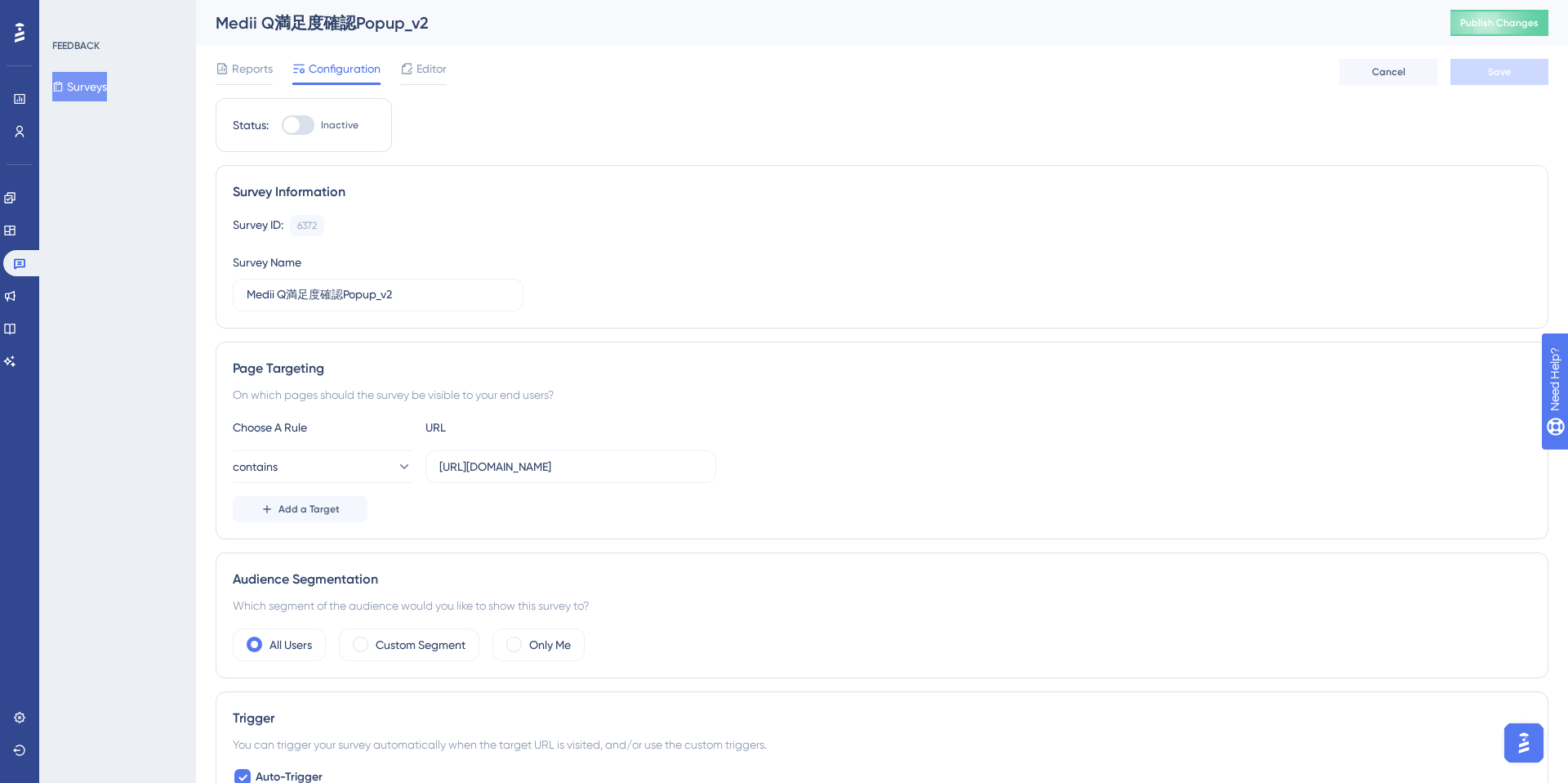
click at [298, 120] on div at bounding box center [291, 124] width 17 height 17
click at [282, 125] on input "Inactive" at bounding box center [281, 125] width 1 height 1
checkbox input "true"
click at [1489, 73] on span "Save" at bounding box center [1500, 71] width 23 height 13
click at [1506, 23] on span "Publish Changes" at bounding box center [1499, 22] width 79 height 13
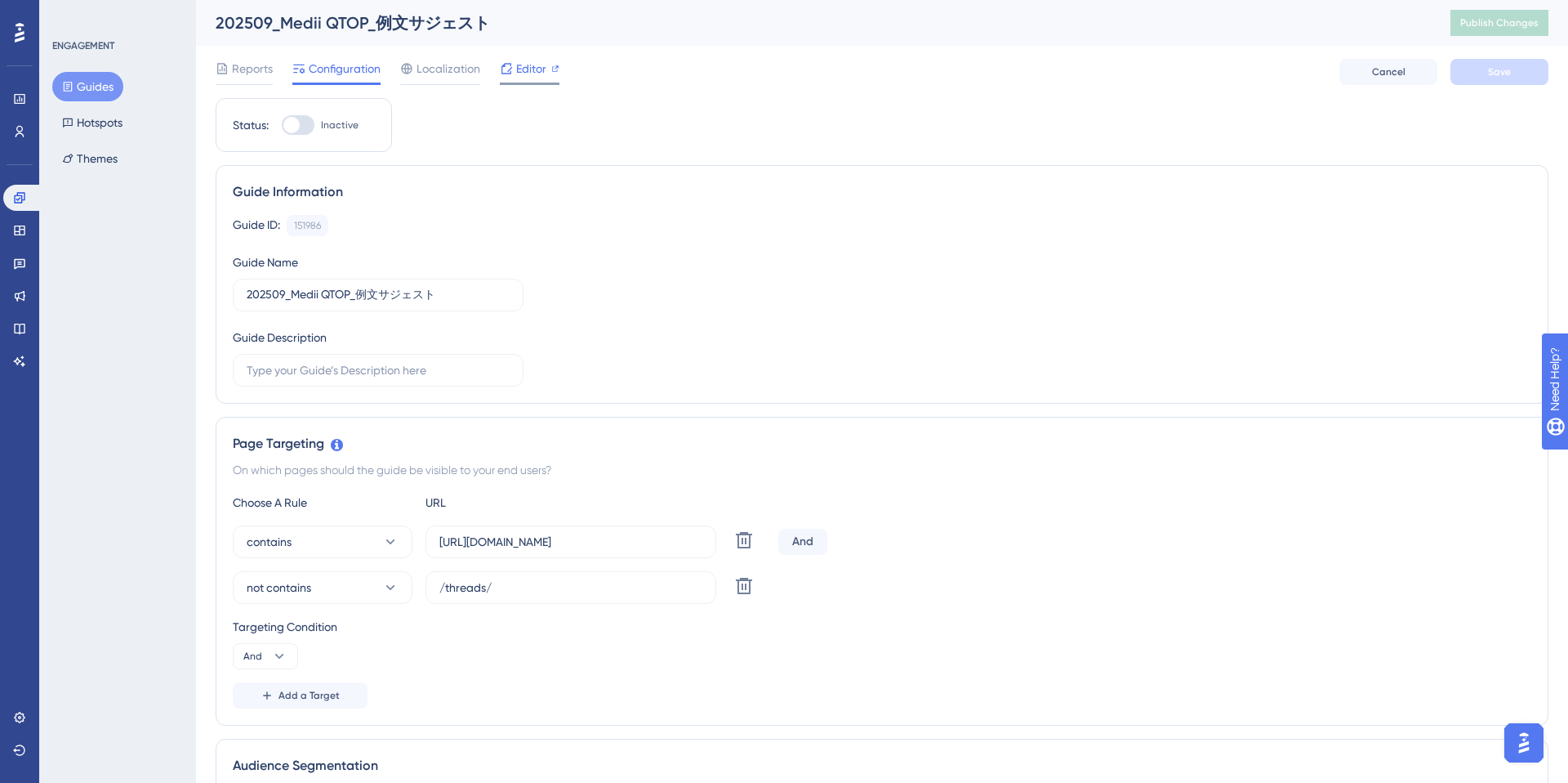
click at [542, 70] on span "Editor" at bounding box center [530, 69] width 30 height 19
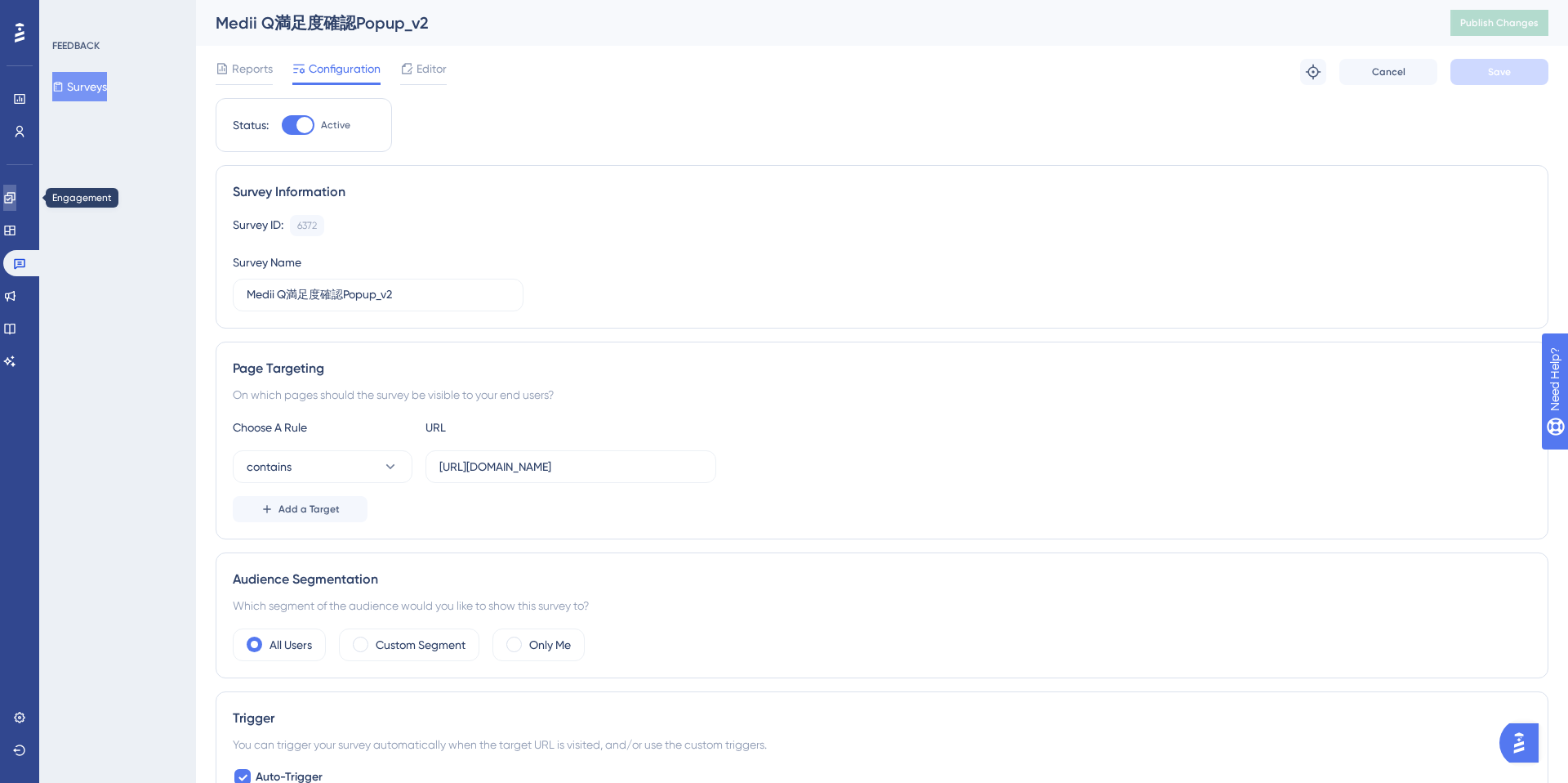
click at [15, 197] on icon at bounding box center [9, 197] width 11 height 11
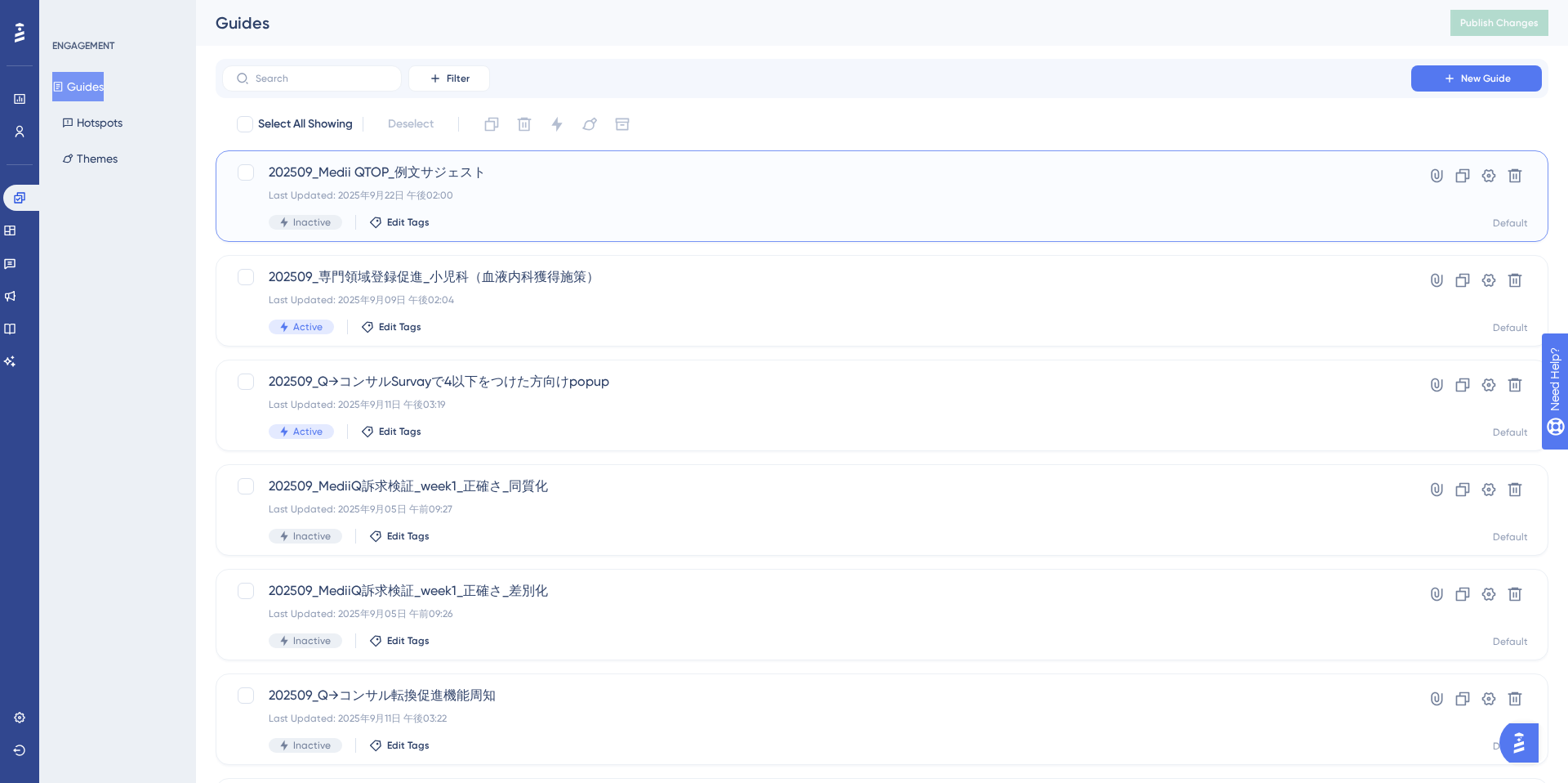
click at [763, 190] on div "Last Updated: 2025年9月22日 午後02:00" at bounding box center [817, 194] width 1096 height 13
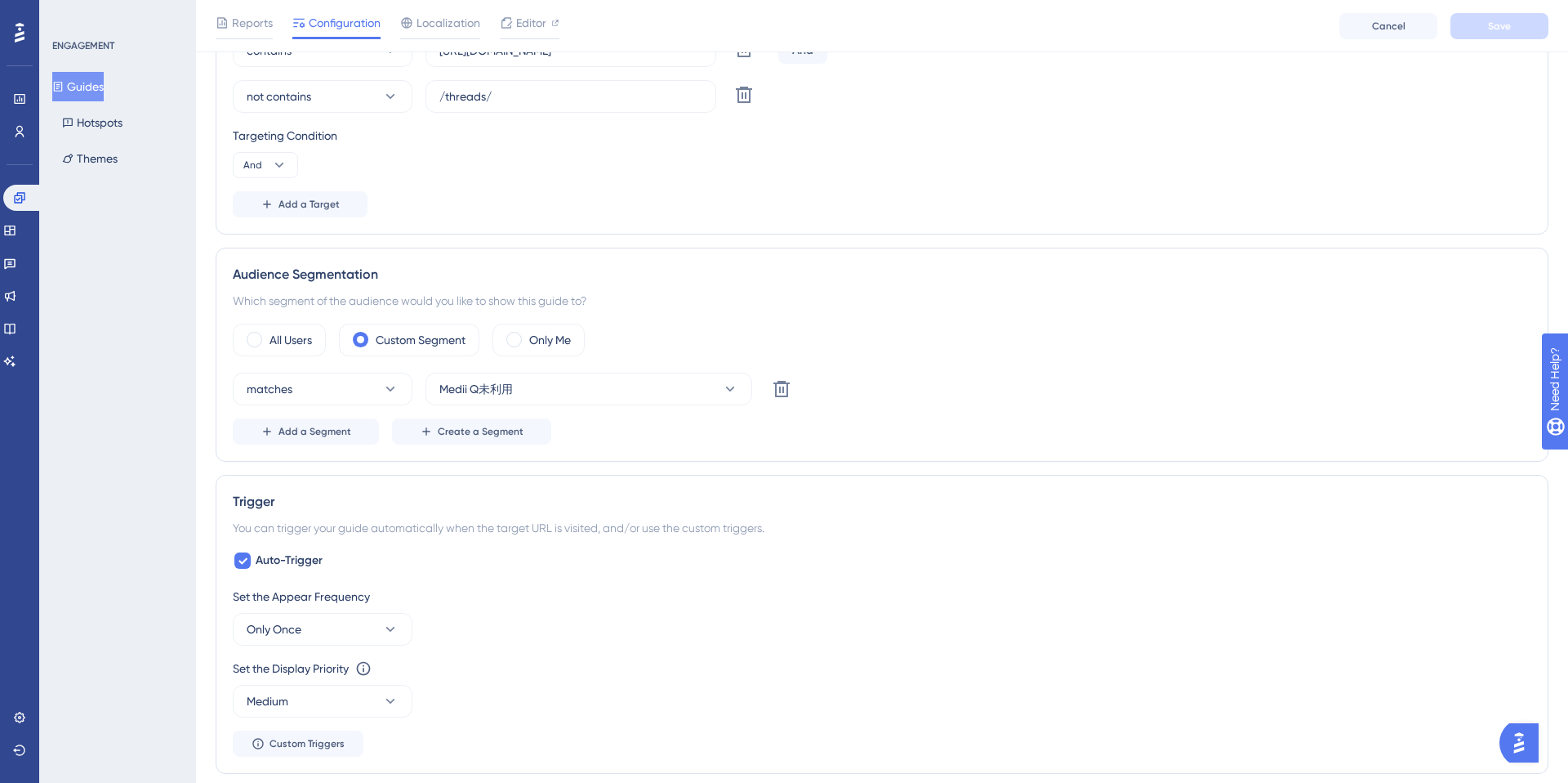
scroll to position [577, 0]
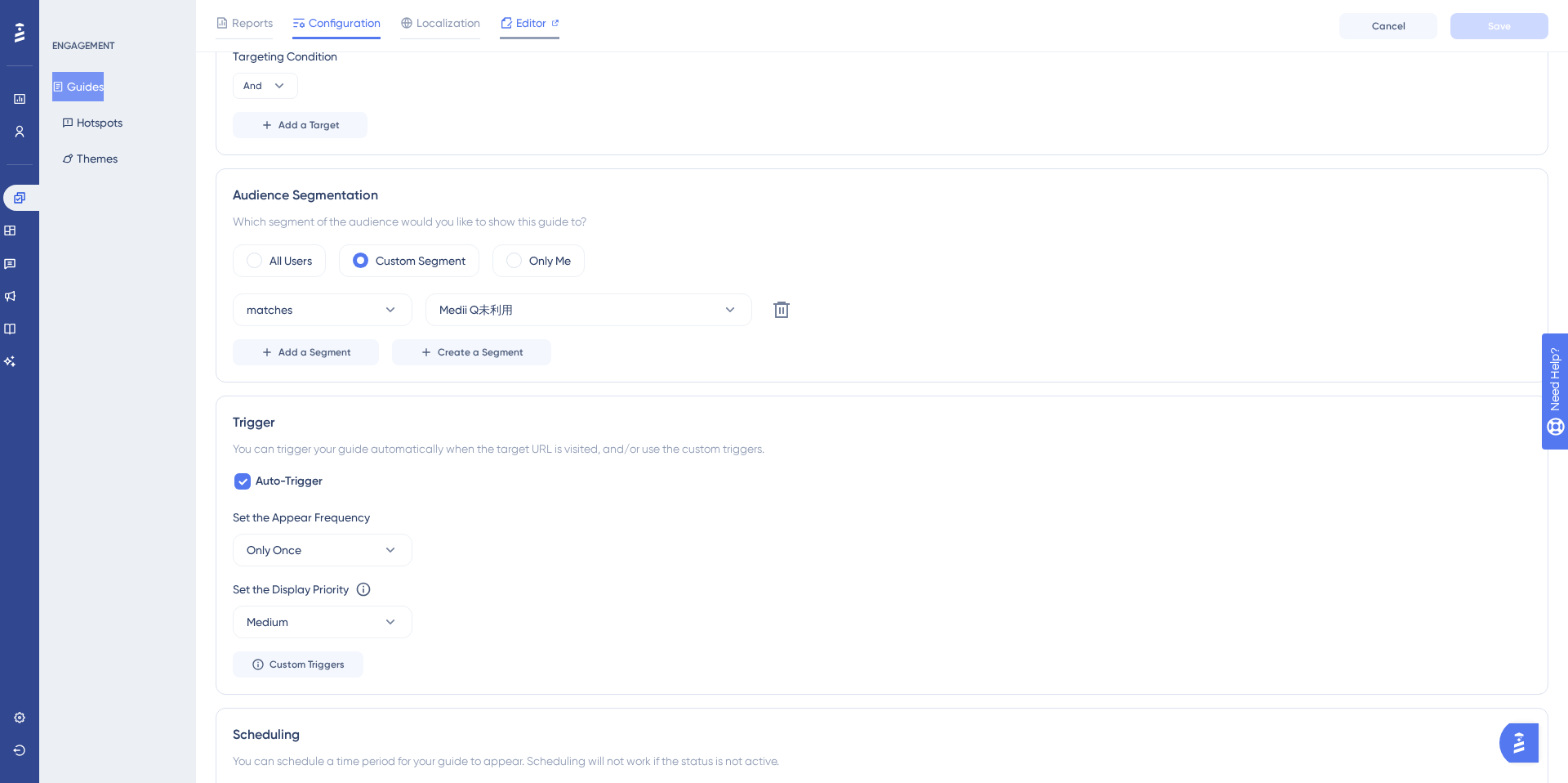
click at [523, 17] on span "Editor" at bounding box center [530, 22] width 30 height 19
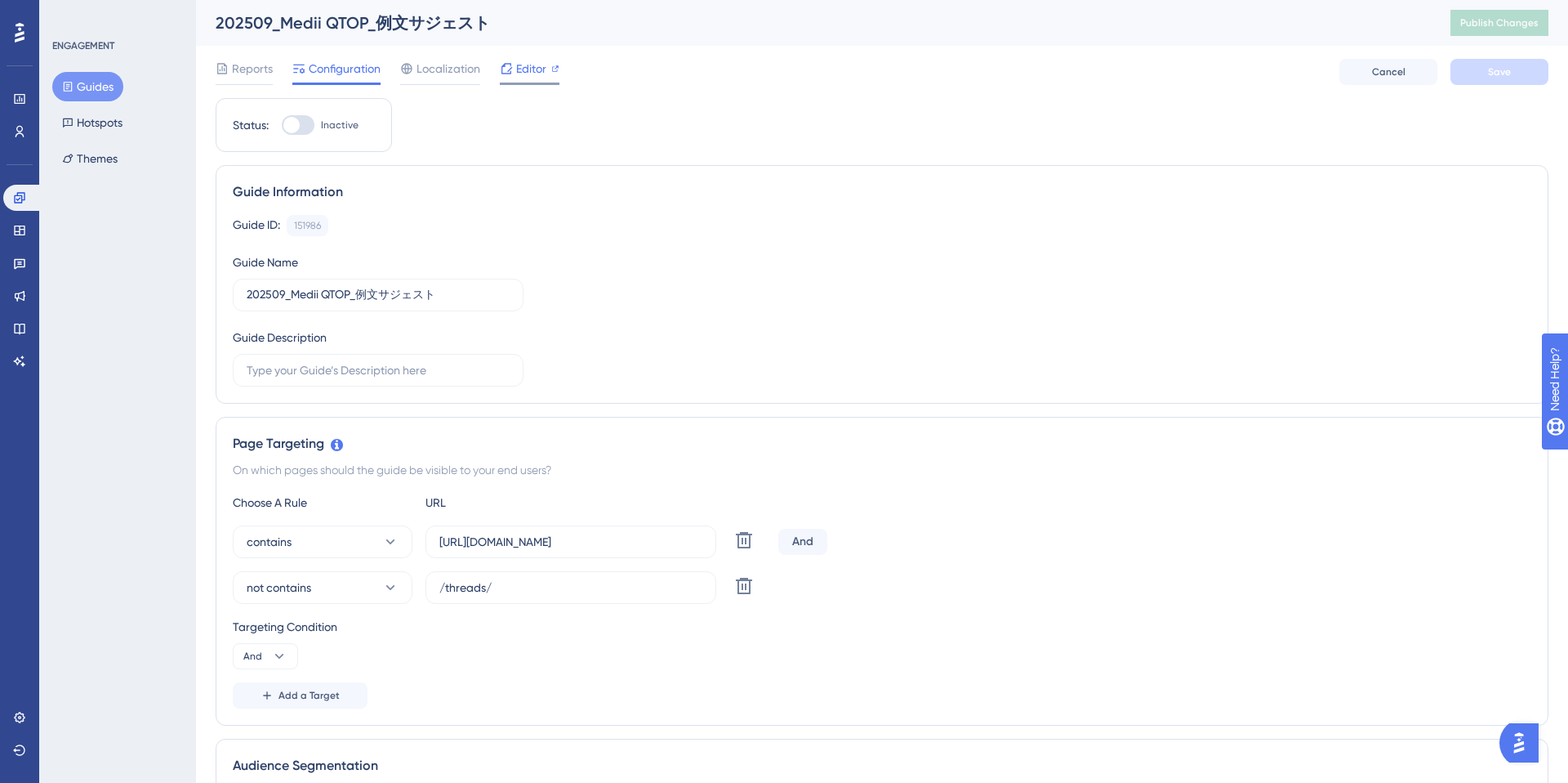
click at [543, 80] on div "Editor" at bounding box center [529, 72] width 59 height 26
click at [625, 549] on input "[URL][DOMAIN_NAME]" at bounding box center [570, 541] width 263 height 17
click at [100, 90] on button "Guides" at bounding box center [87, 86] width 71 height 29
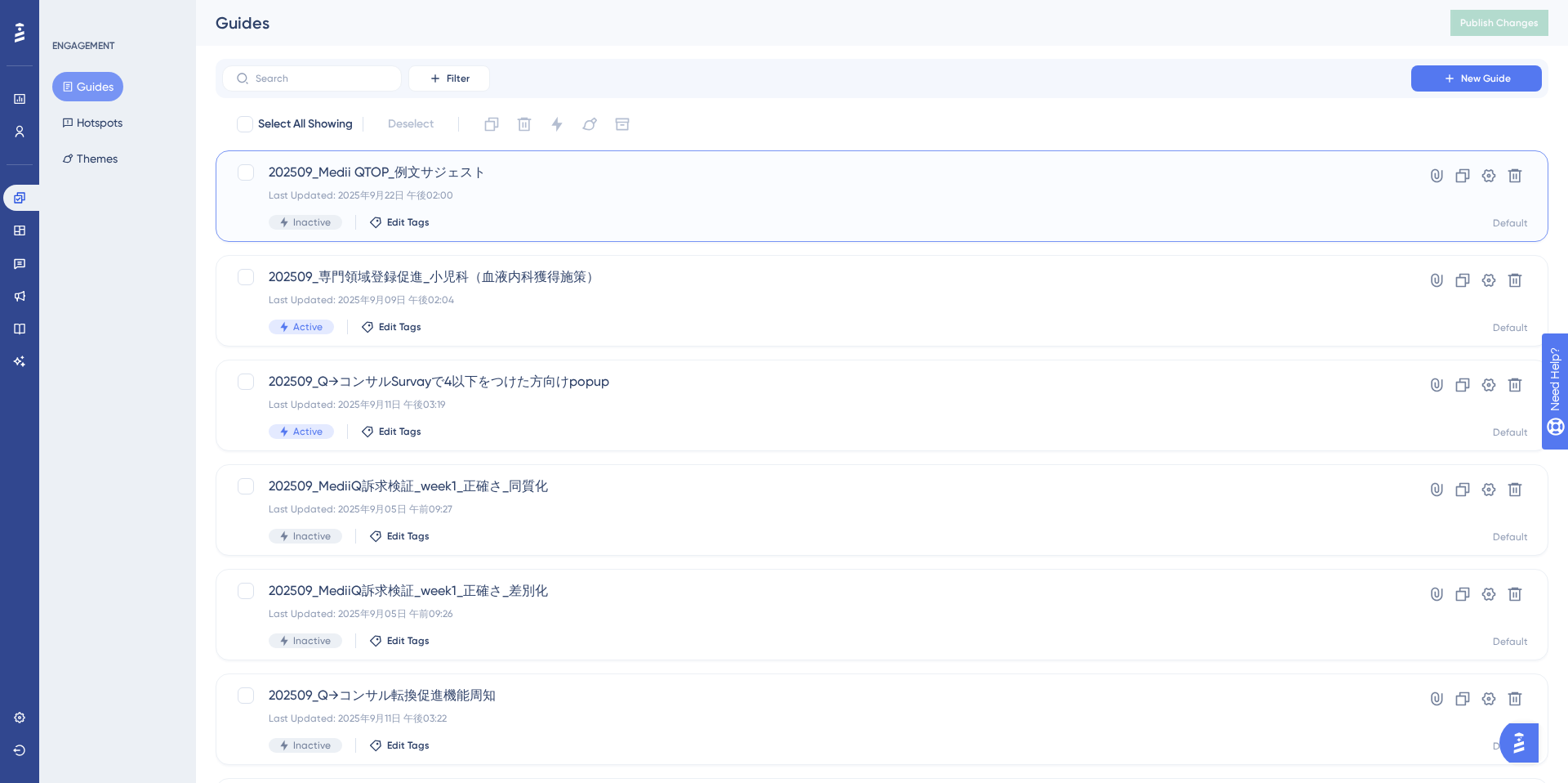
click at [506, 185] on div "202509_Medii QTOP_例文サジェスト Last Updated: 2025年9月22日 午後02:00 Inactive Edit Tags" at bounding box center [817, 195] width 1096 height 67
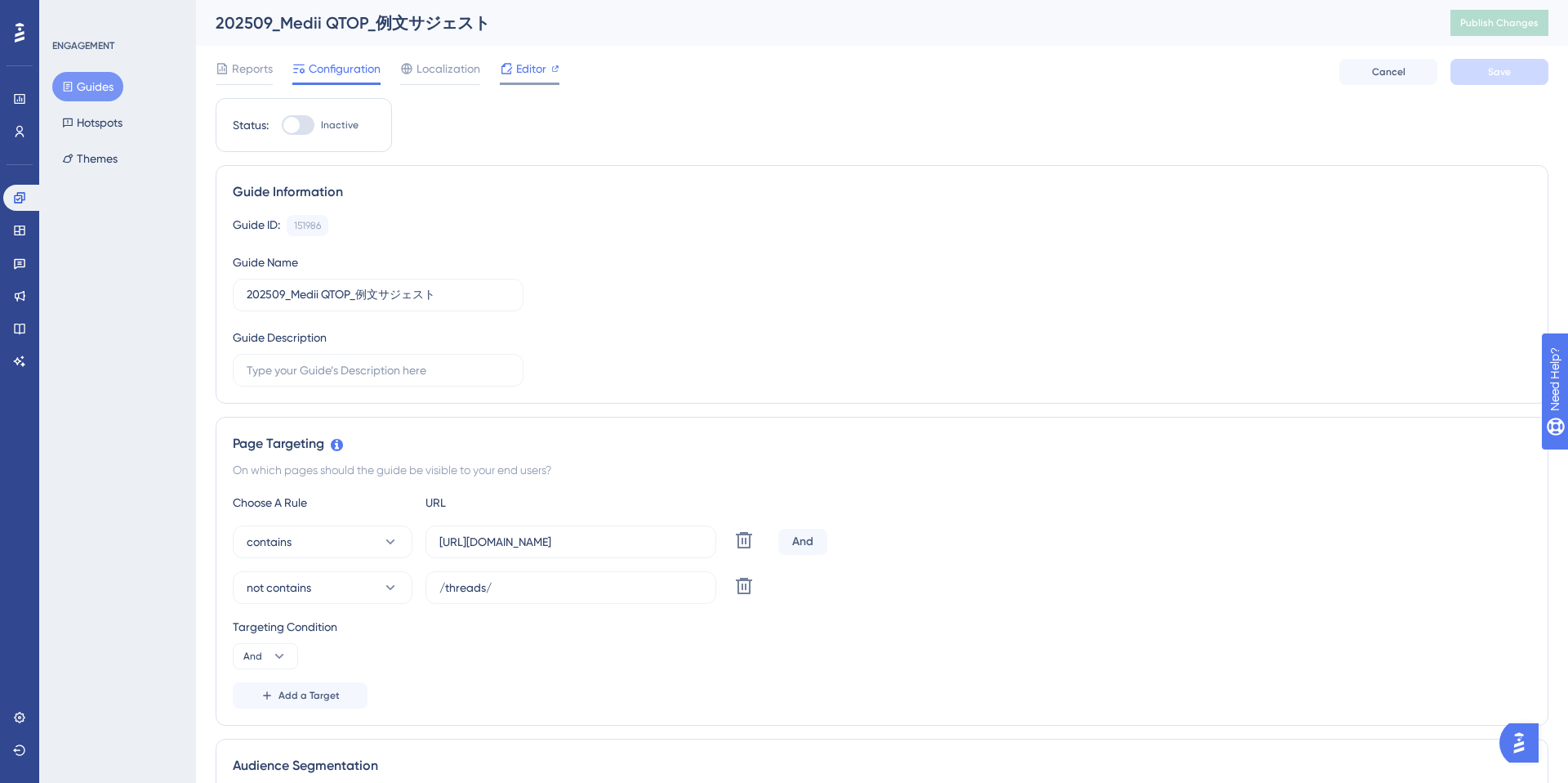
click at [517, 70] on span "Editor" at bounding box center [530, 69] width 30 height 19
click at [105, 95] on button "Guides" at bounding box center [87, 86] width 71 height 29
click at [541, 66] on span "Editor" at bounding box center [530, 69] width 30 height 19
click at [541, 74] on span "Editor" at bounding box center [530, 69] width 30 height 19
click at [533, 80] on div "Editor" at bounding box center [529, 72] width 59 height 26
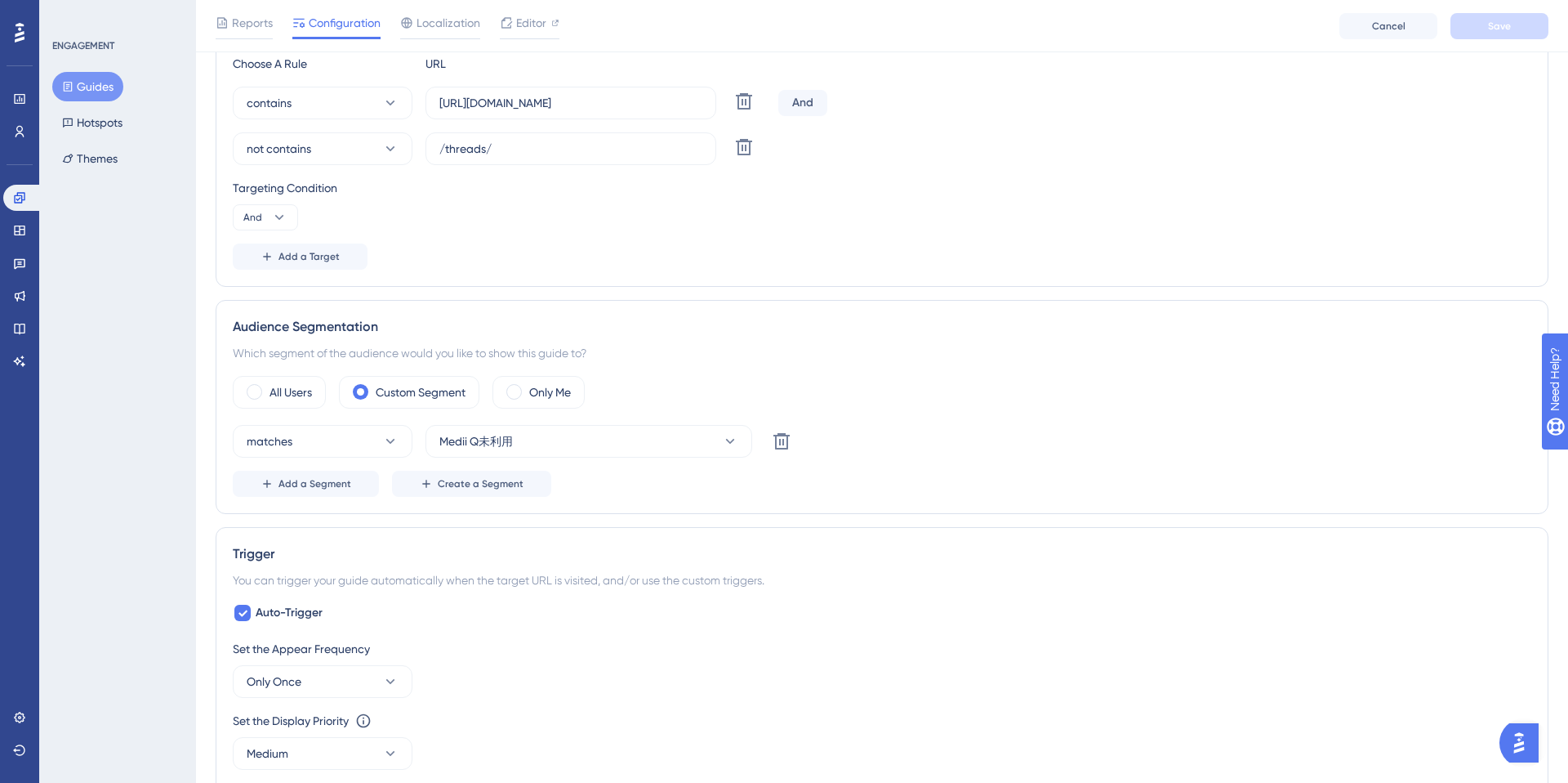
scroll to position [615, 0]
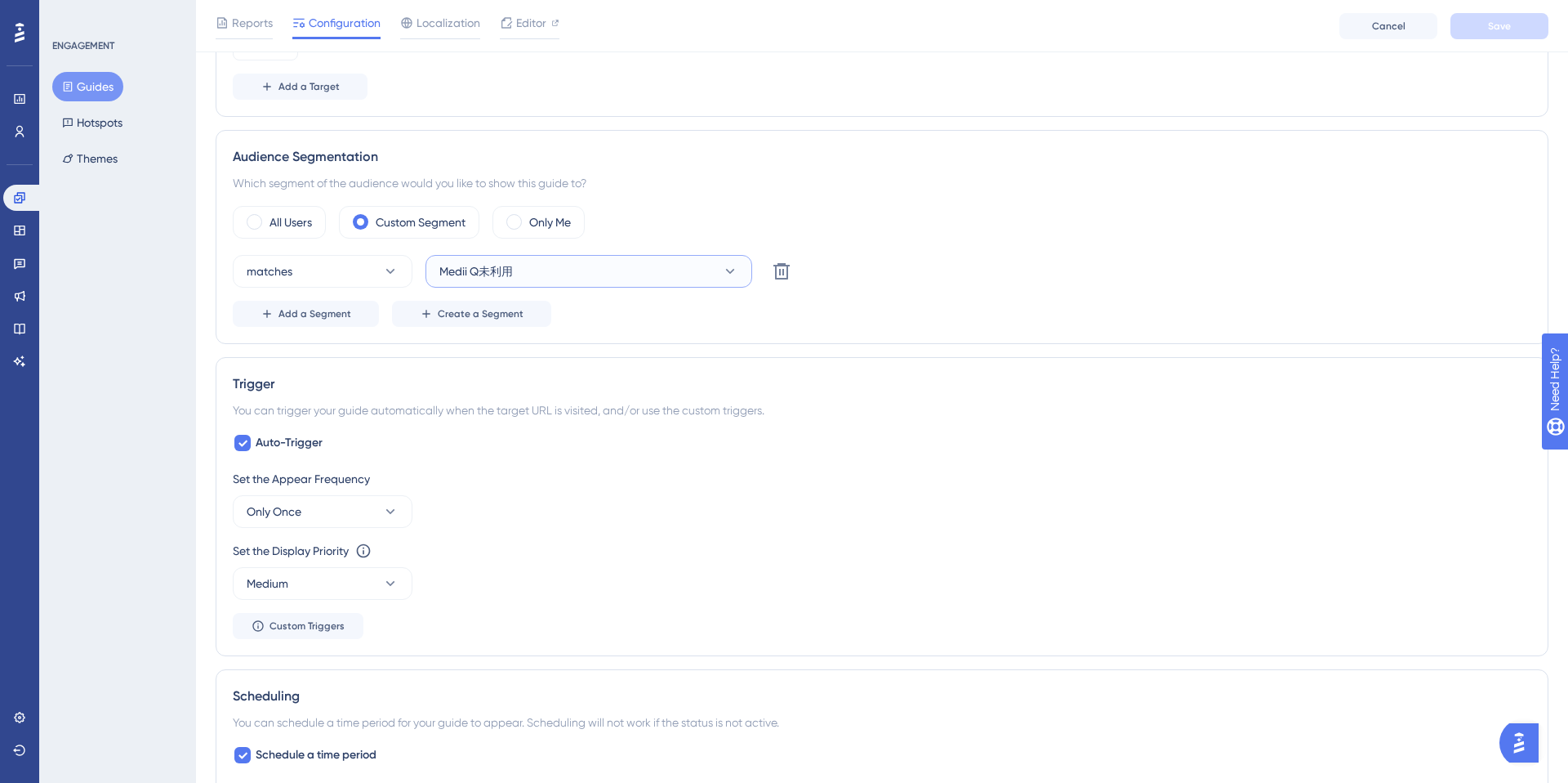
click at [492, 269] on span "Medii Q未利用" at bounding box center [476, 271] width 74 height 19
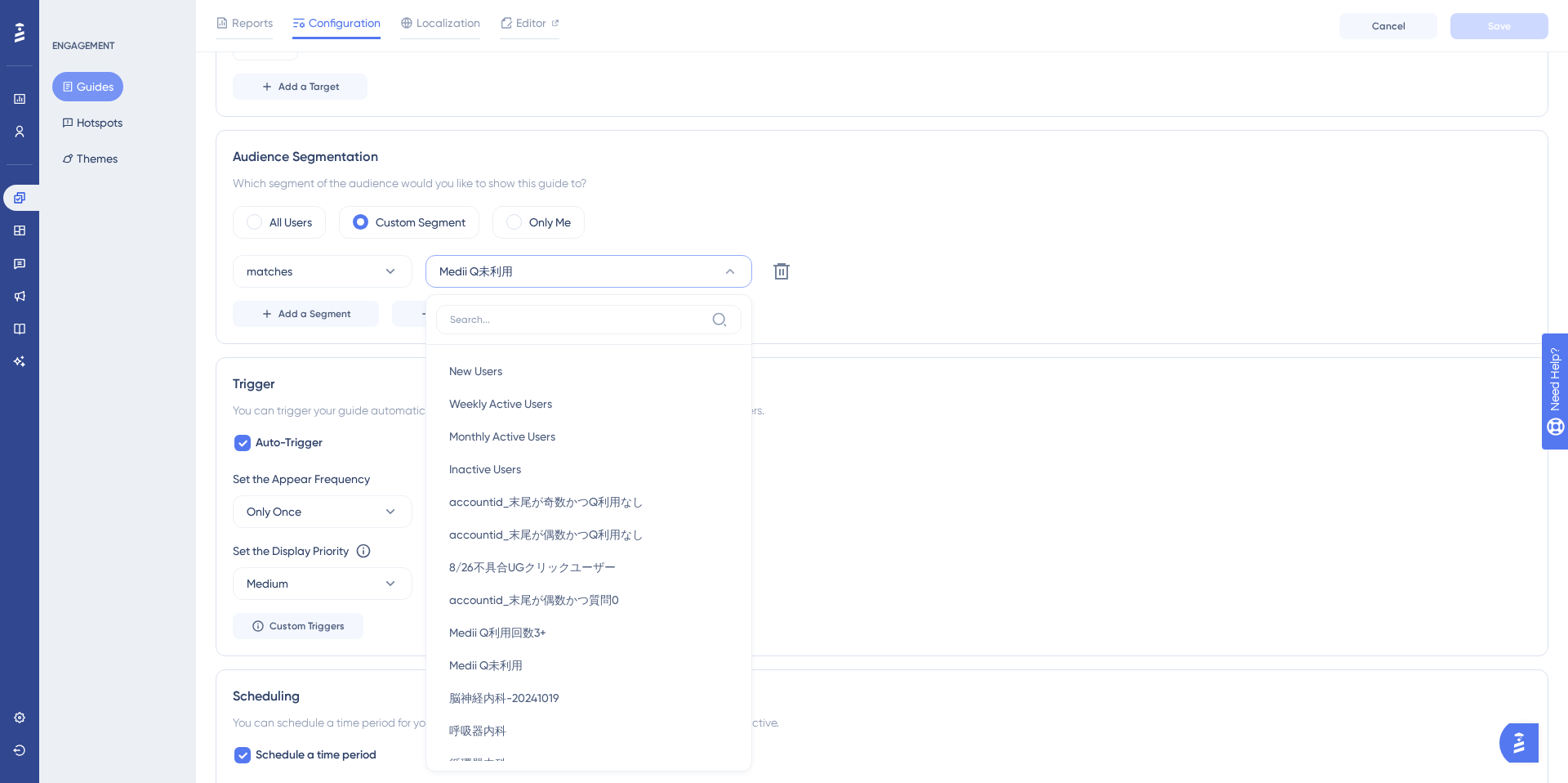
scroll to position [752, 0]
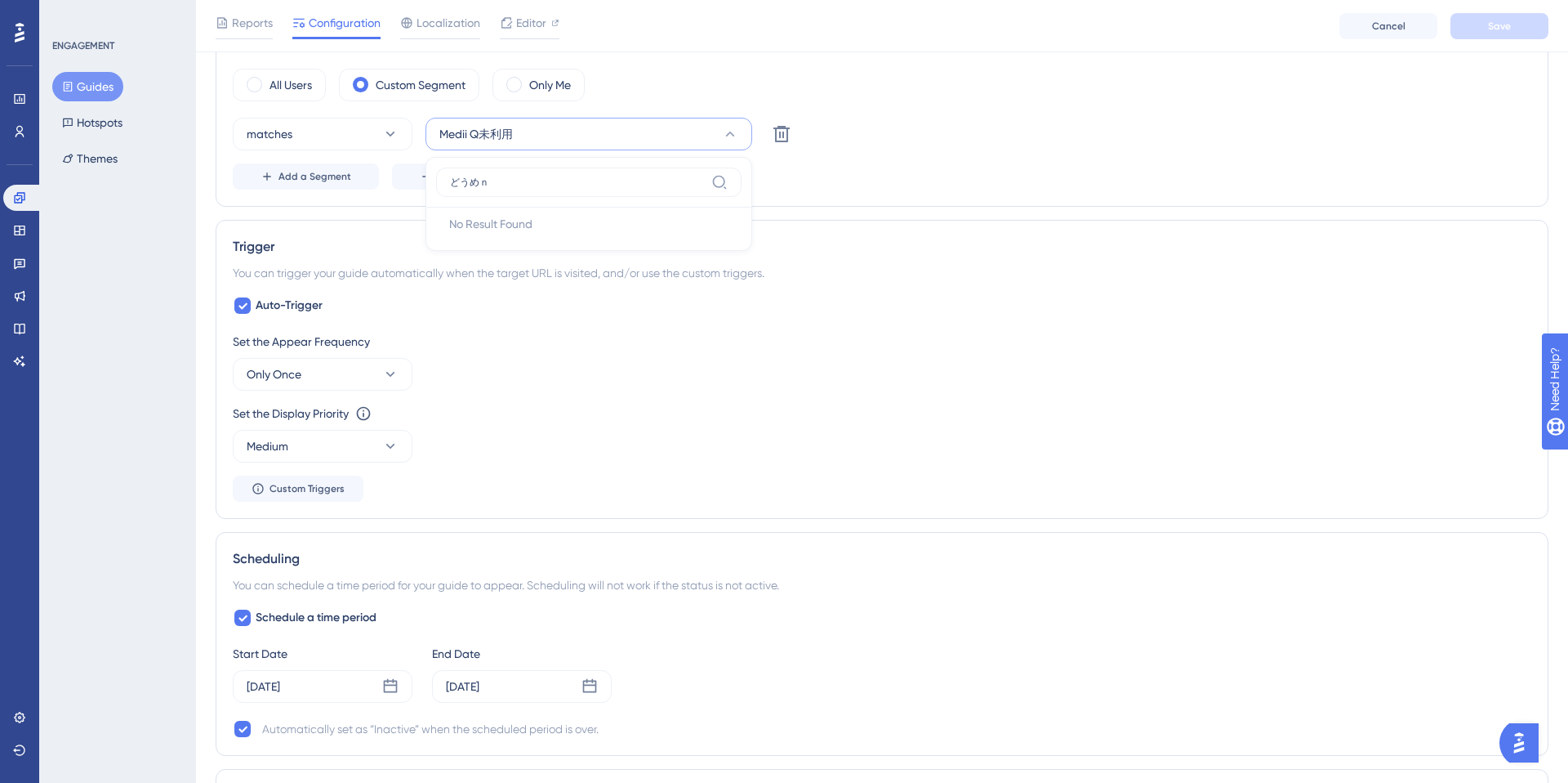
type input "道免"
click at [529, 233] on span "道免本番アカウント" at bounding box center [500, 233] width 103 height 19
click at [138, 235] on div "ENGAGEMENT Guides Hotspots Themes" at bounding box center [117, 392] width 156 height 783
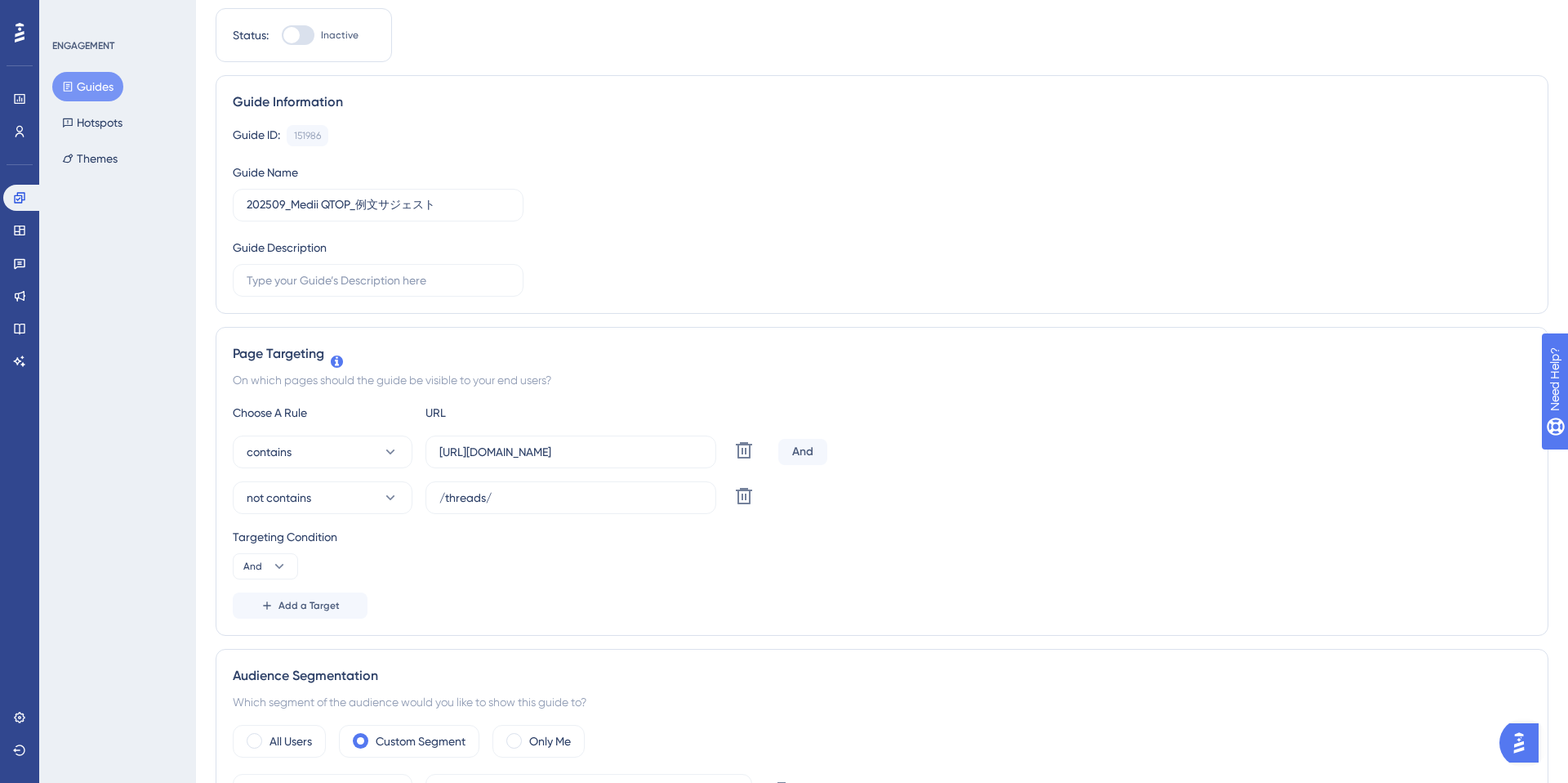
scroll to position [0, 0]
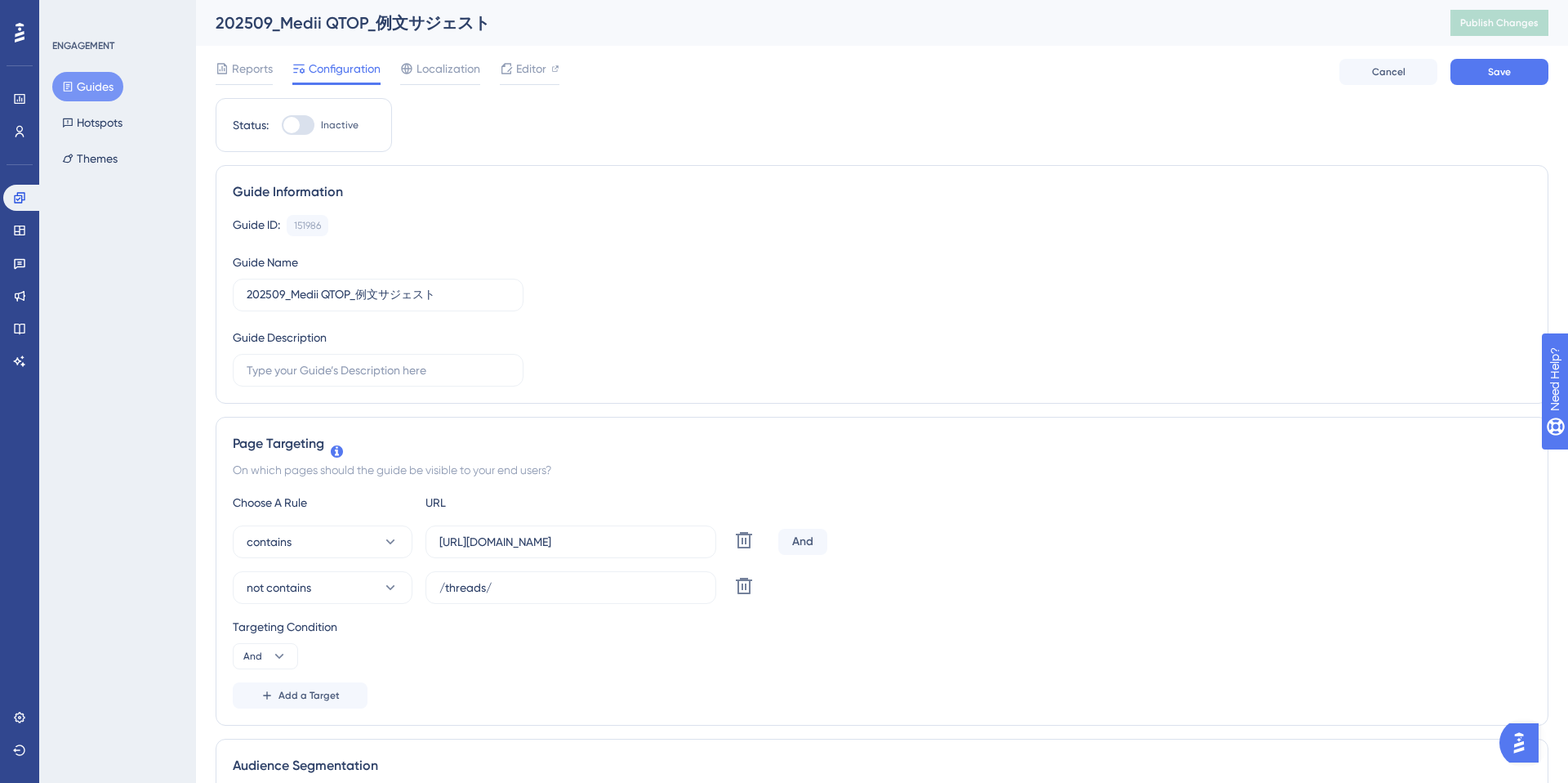
click at [305, 129] on div at bounding box center [298, 125] width 33 height 19
click at [282, 125] on input "Inactive" at bounding box center [281, 125] width 1 height 1
click at [1471, 74] on button "Save" at bounding box center [1499, 72] width 98 height 26
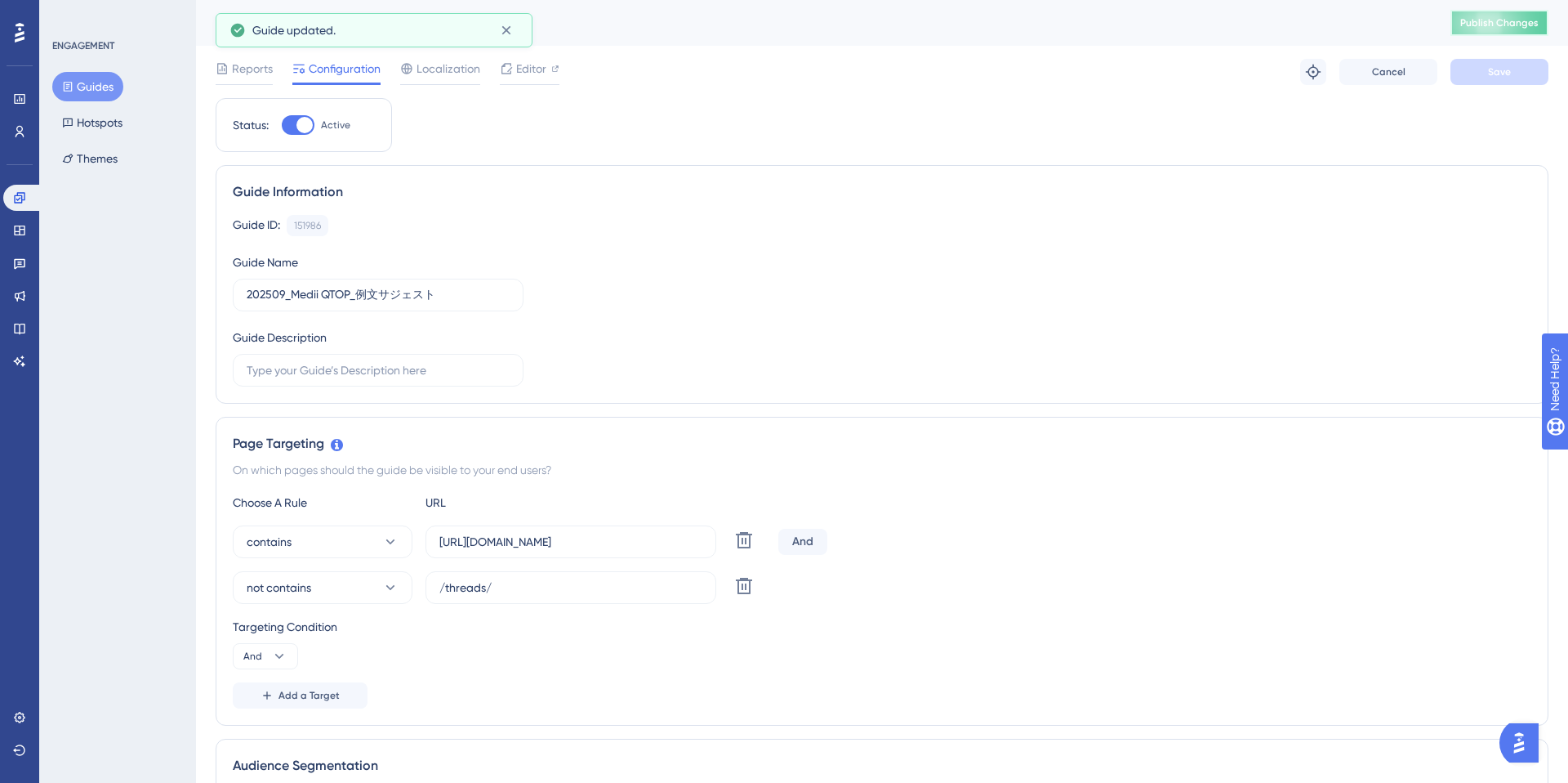
click at [1491, 29] on button "Publish Changes" at bounding box center [1499, 22] width 98 height 26
click at [579, 541] on input "https://e-consult.medii.jp/ai-assistant" at bounding box center [570, 541] width 263 height 17
click at [560, 547] on input "https://e-consult.medii.jp/ai-assistant" at bounding box center [570, 541] width 263 height 17
click at [158, 519] on div "ENGAGEMENT Guides Hotspots Themes" at bounding box center [117, 392] width 156 height 783
click at [297, 123] on div at bounding box center [304, 124] width 17 height 17
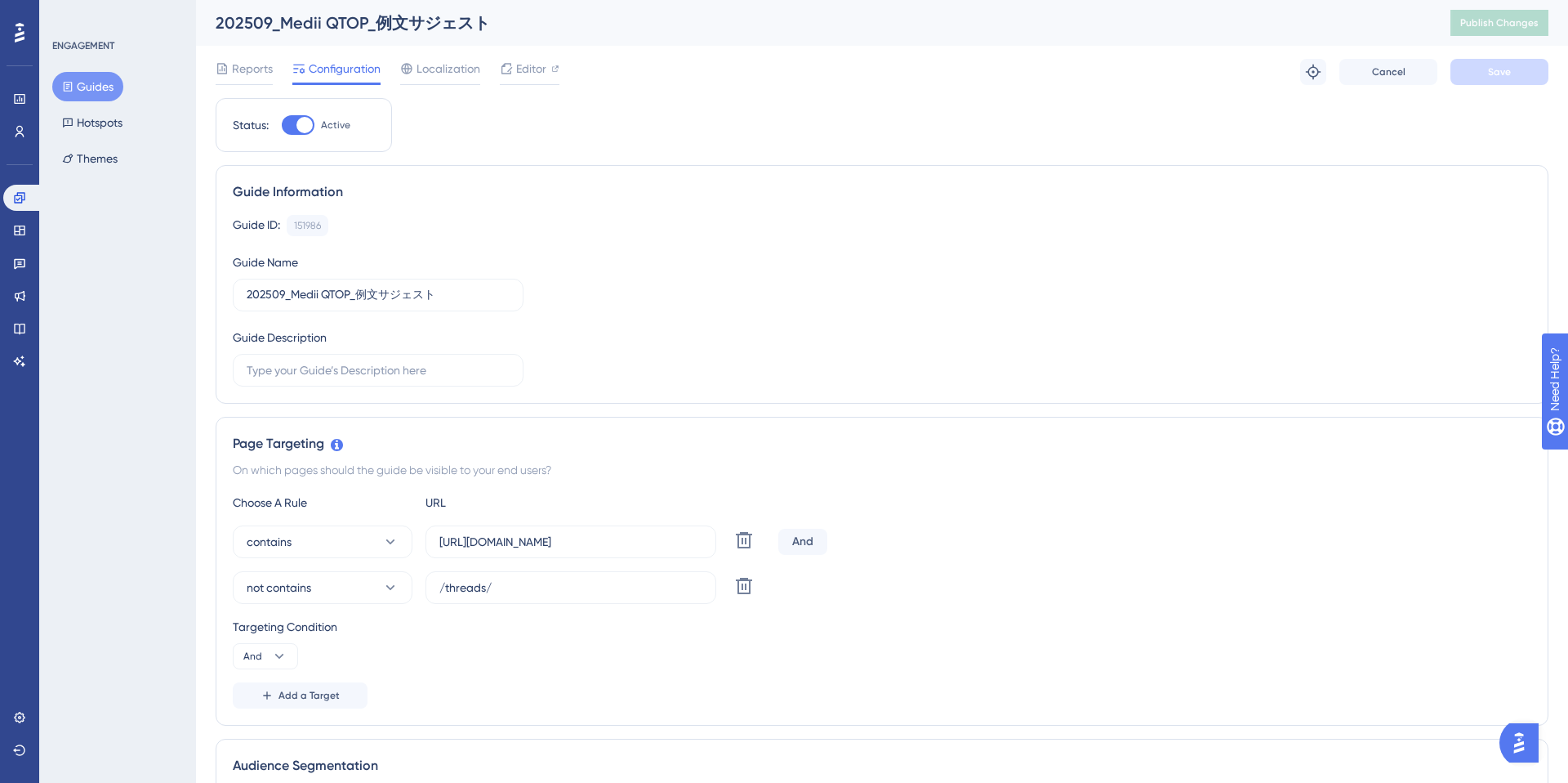
click at [282, 125] on input "Active" at bounding box center [281, 125] width 1 height 1
checkbox input "false"
click at [1459, 75] on button "Save" at bounding box center [1499, 72] width 98 height 26
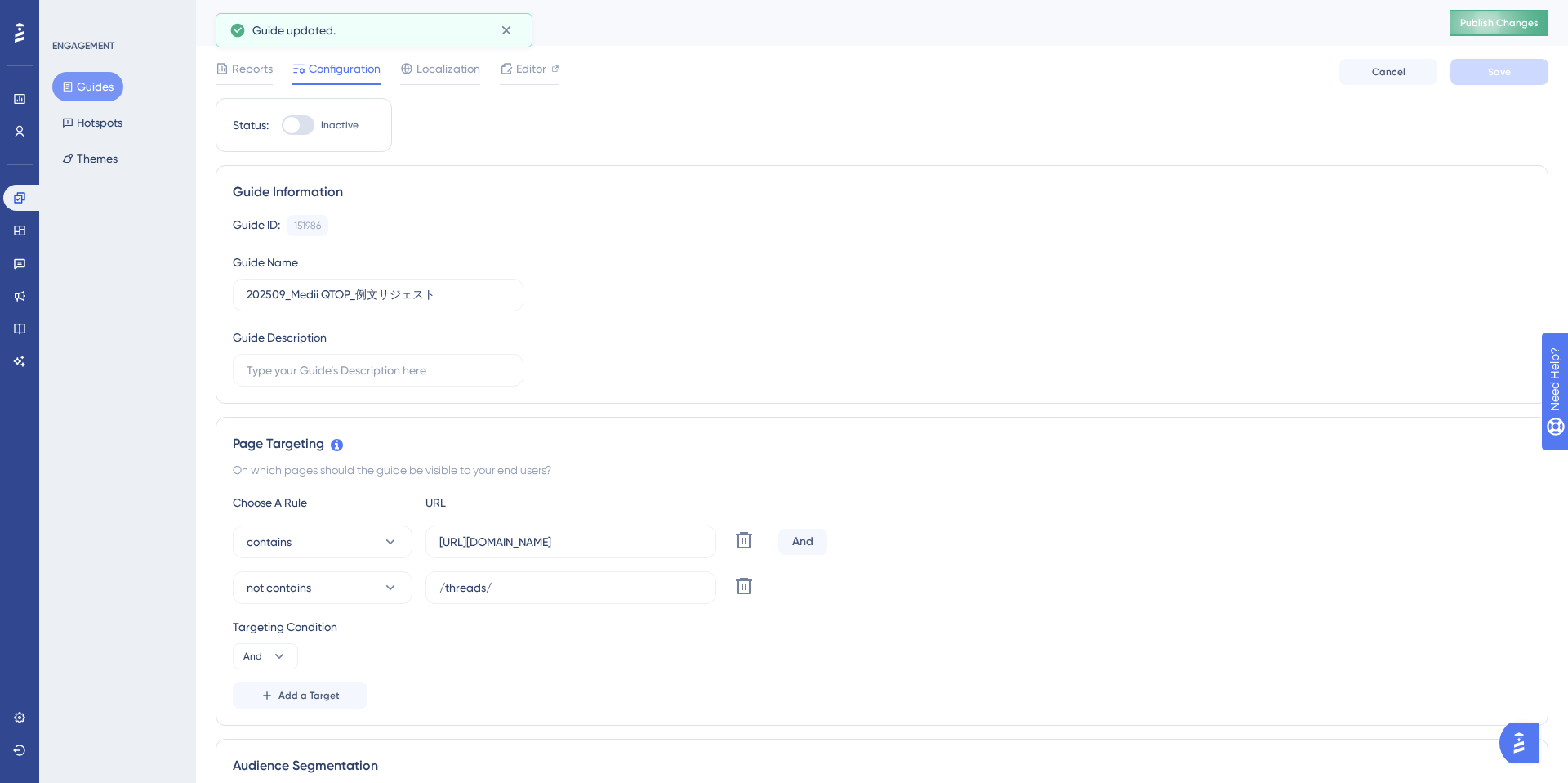
click at [1489, 26] on span "Publish Changes" at bounding box center [1499, 22] width 79 height 13
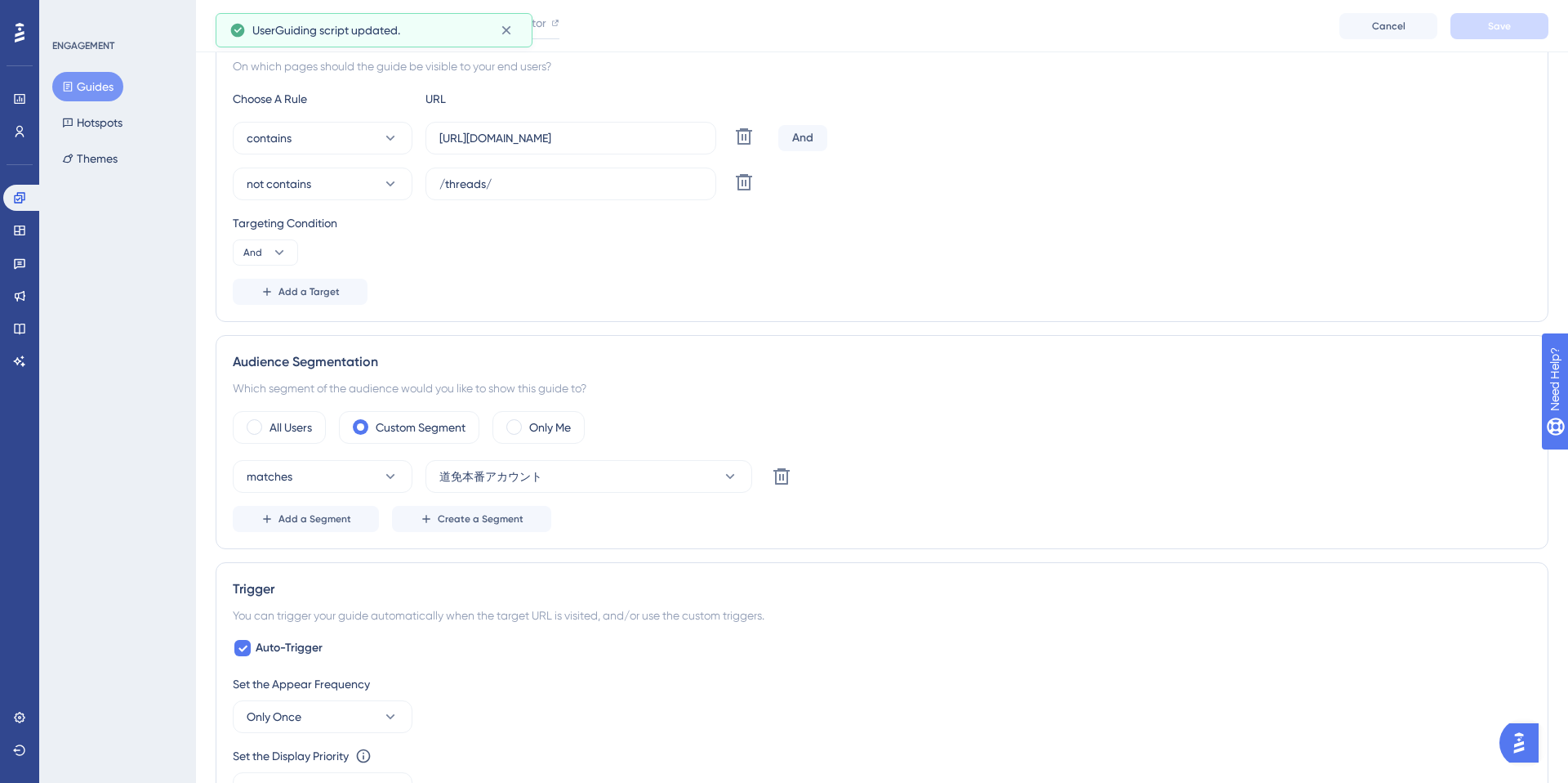
scroll to position [413, 0]
click at [598, 479] on button "道免本番アカウント" at bounding box center [589, 473] width 326 height 33
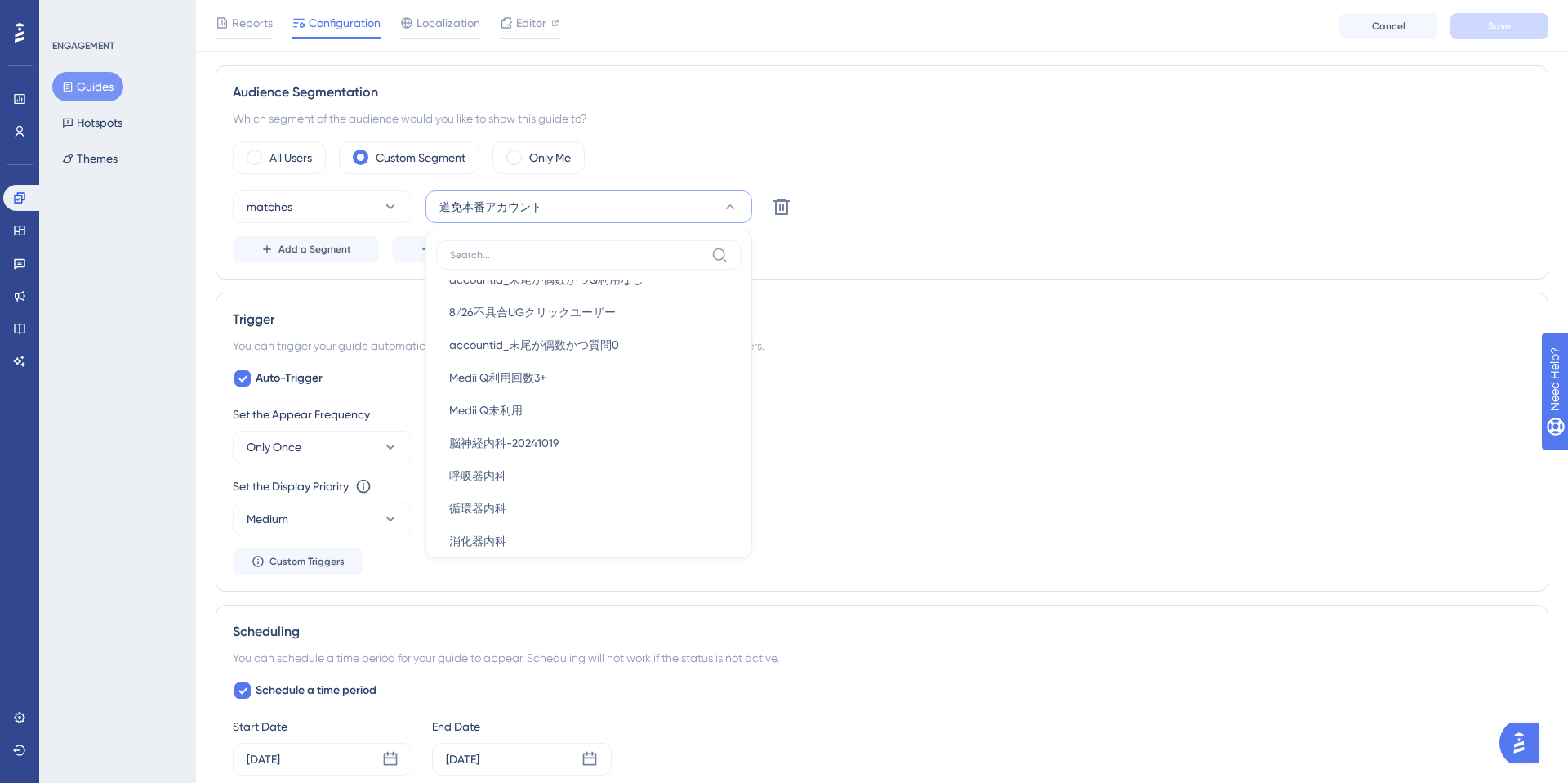
scroll to position [227, 0]
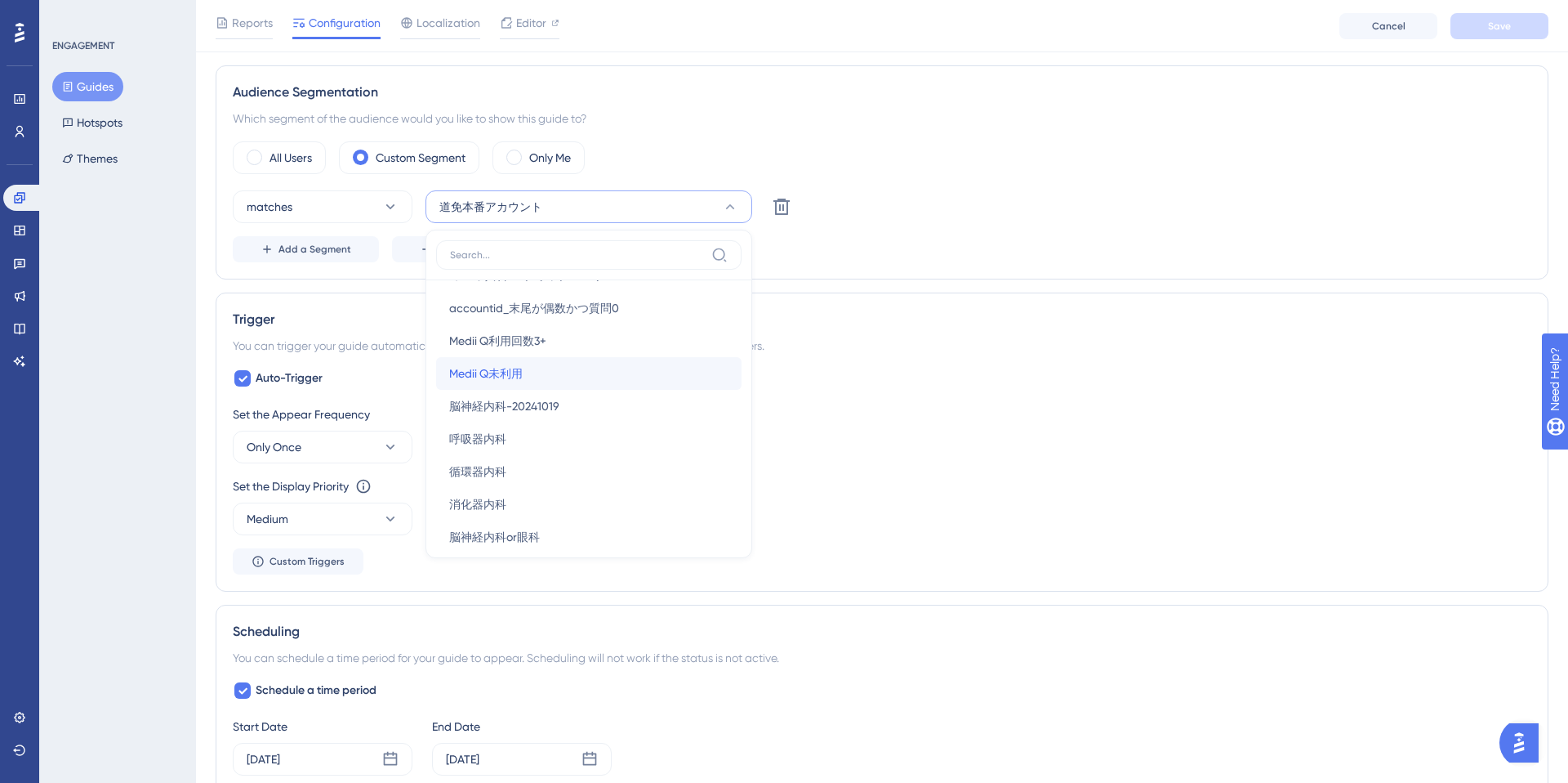
click at [564, 368] on div "Medii Q未利用 Medii Q未利用" at bounding box center [589, 373] width 280 height 33
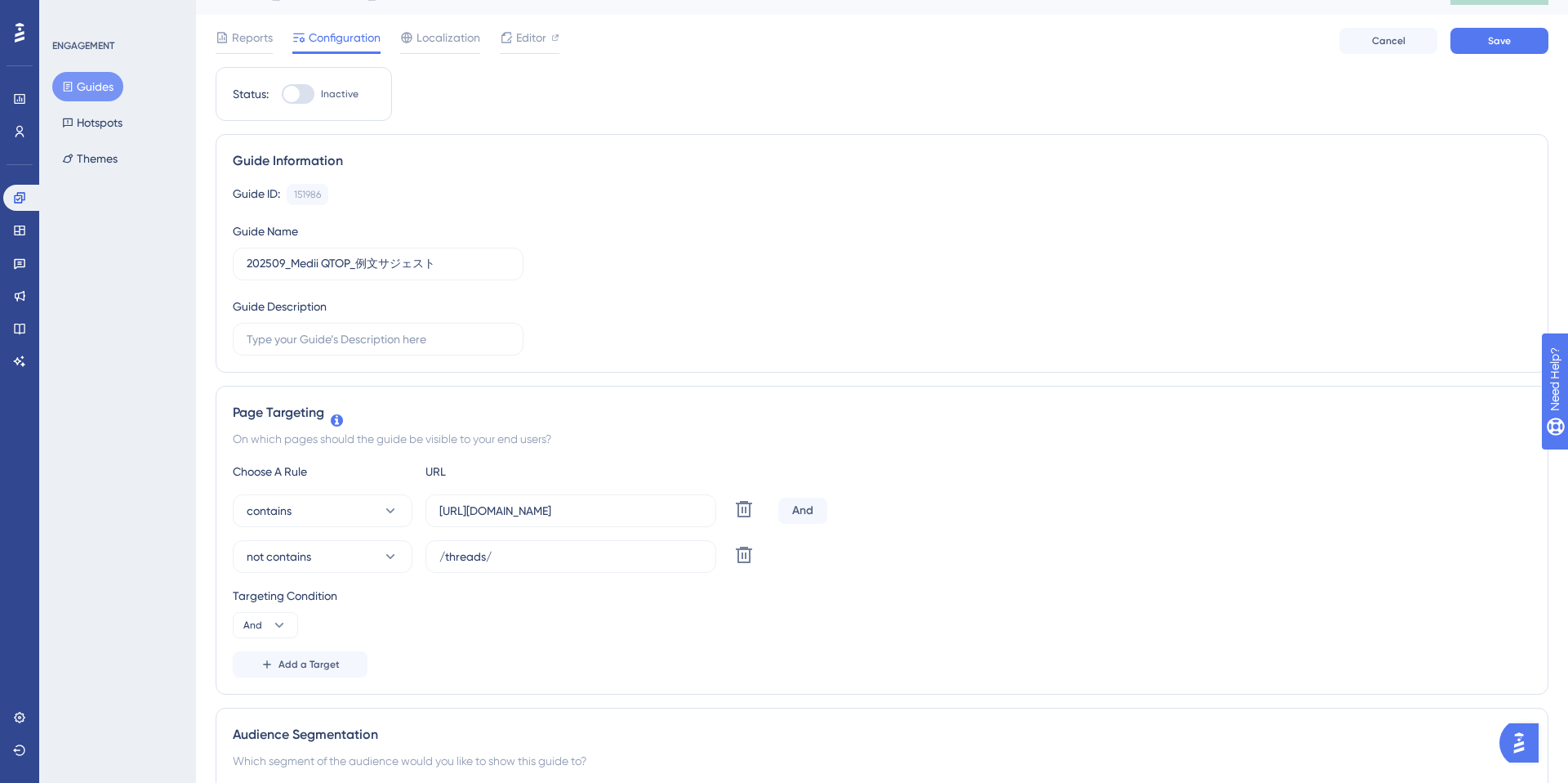
scroll to position [0, 0]
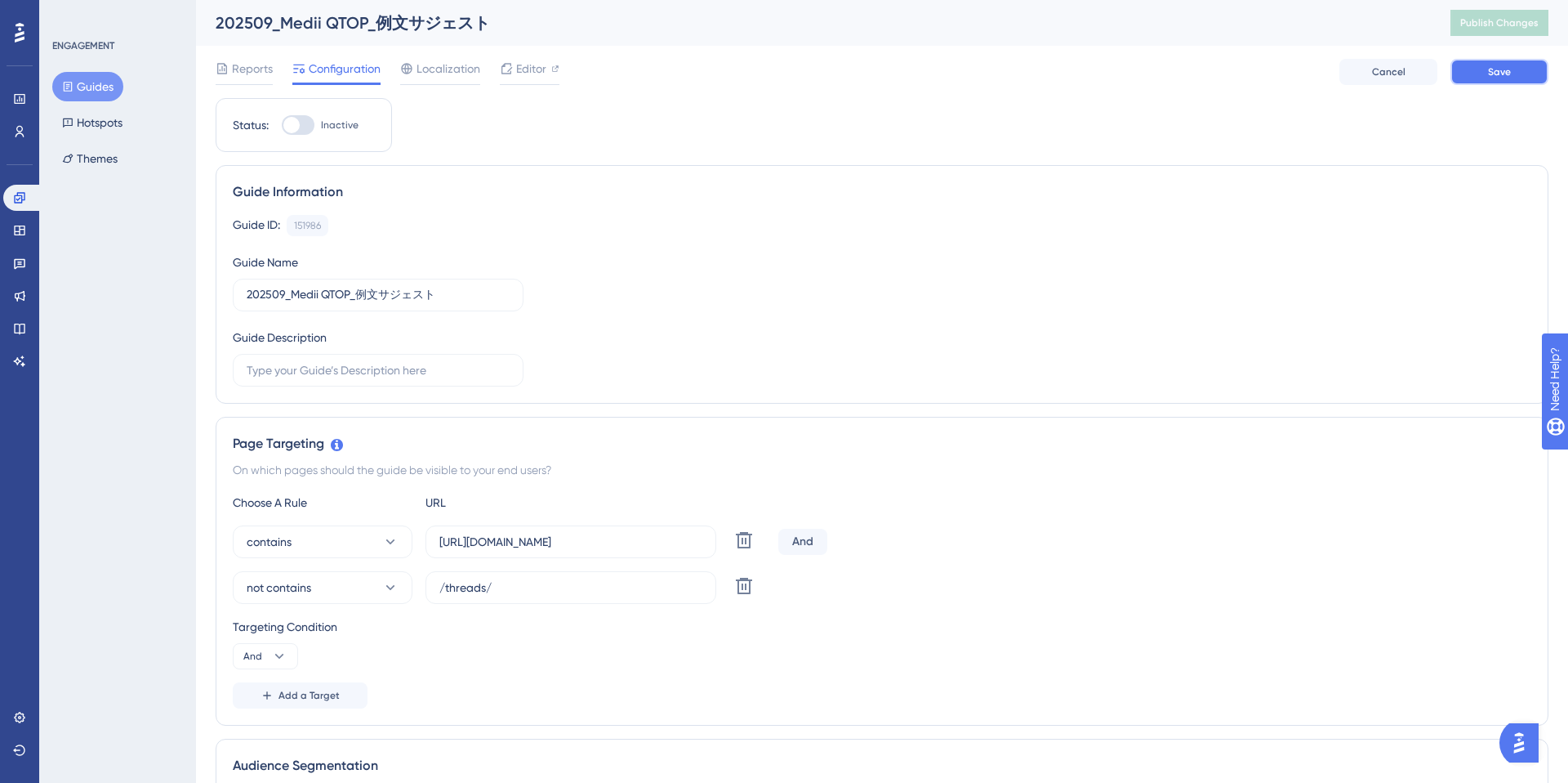
click at [1477, 75] on button "Save" at bounding box center [1499, 72] width 98 height 26
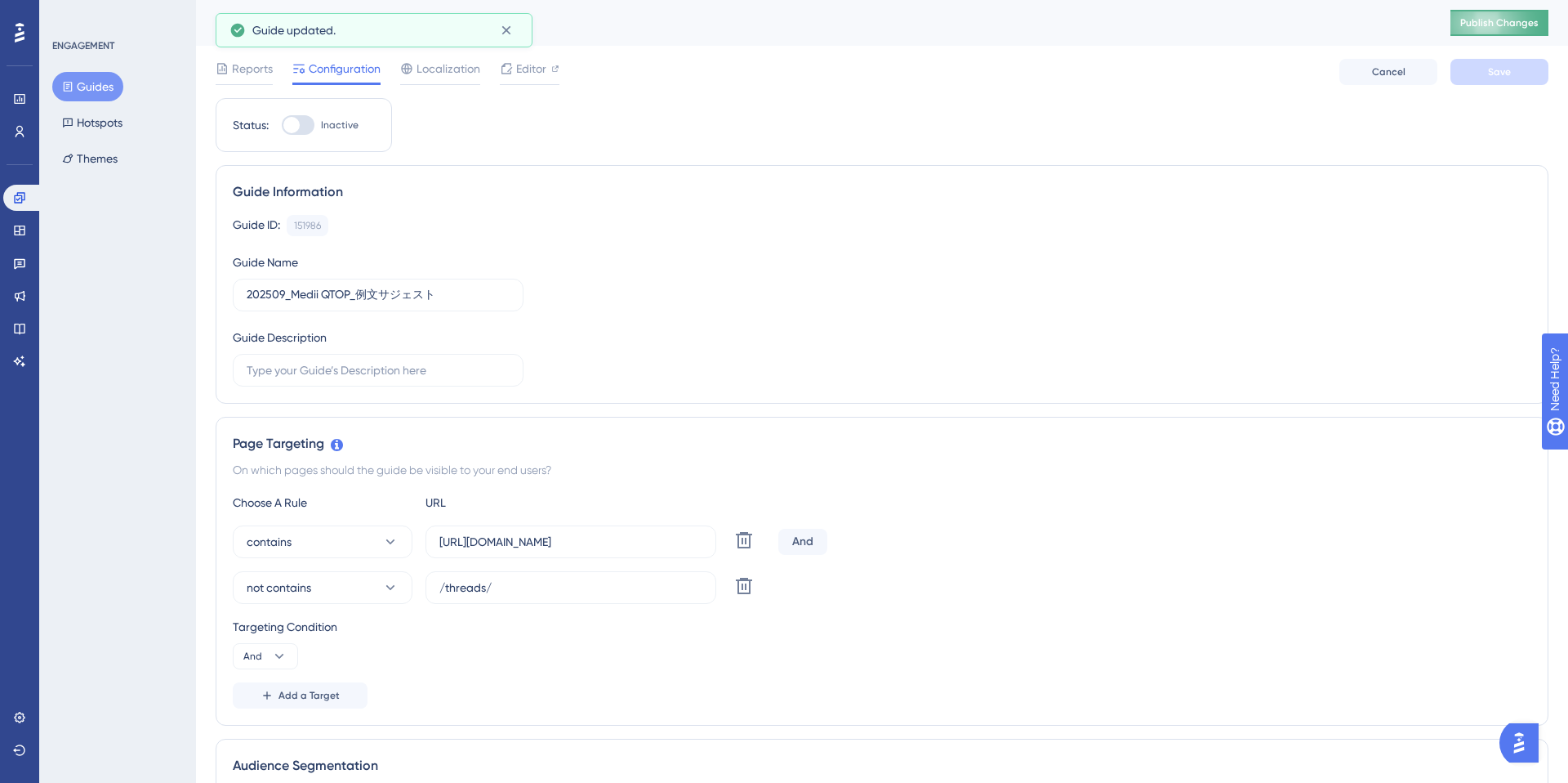
click at [1485, 17] on span "Publish Changes" at bounding box center [1499, 22] width 79 height 13
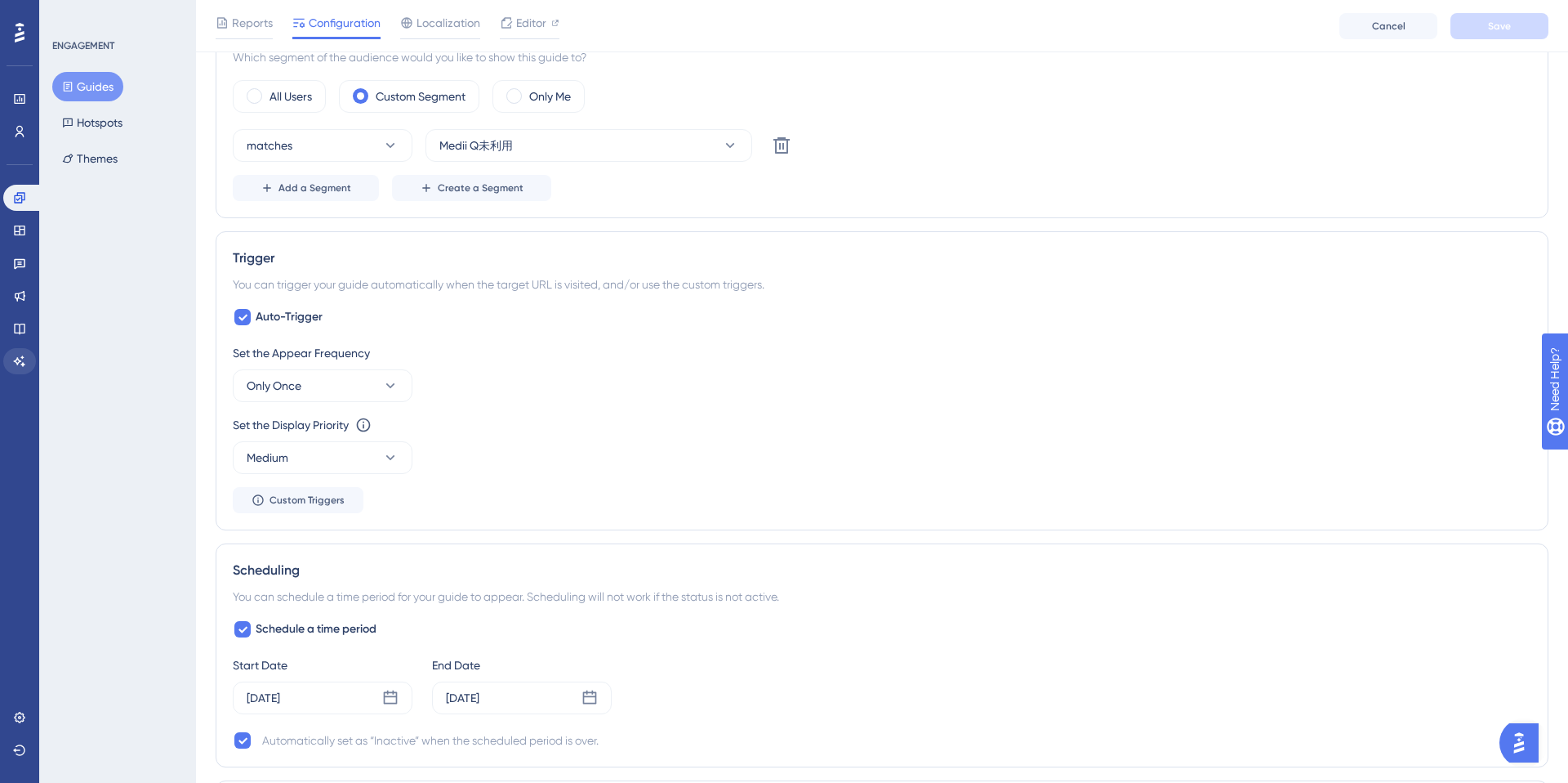
scroll to position [800, 0]
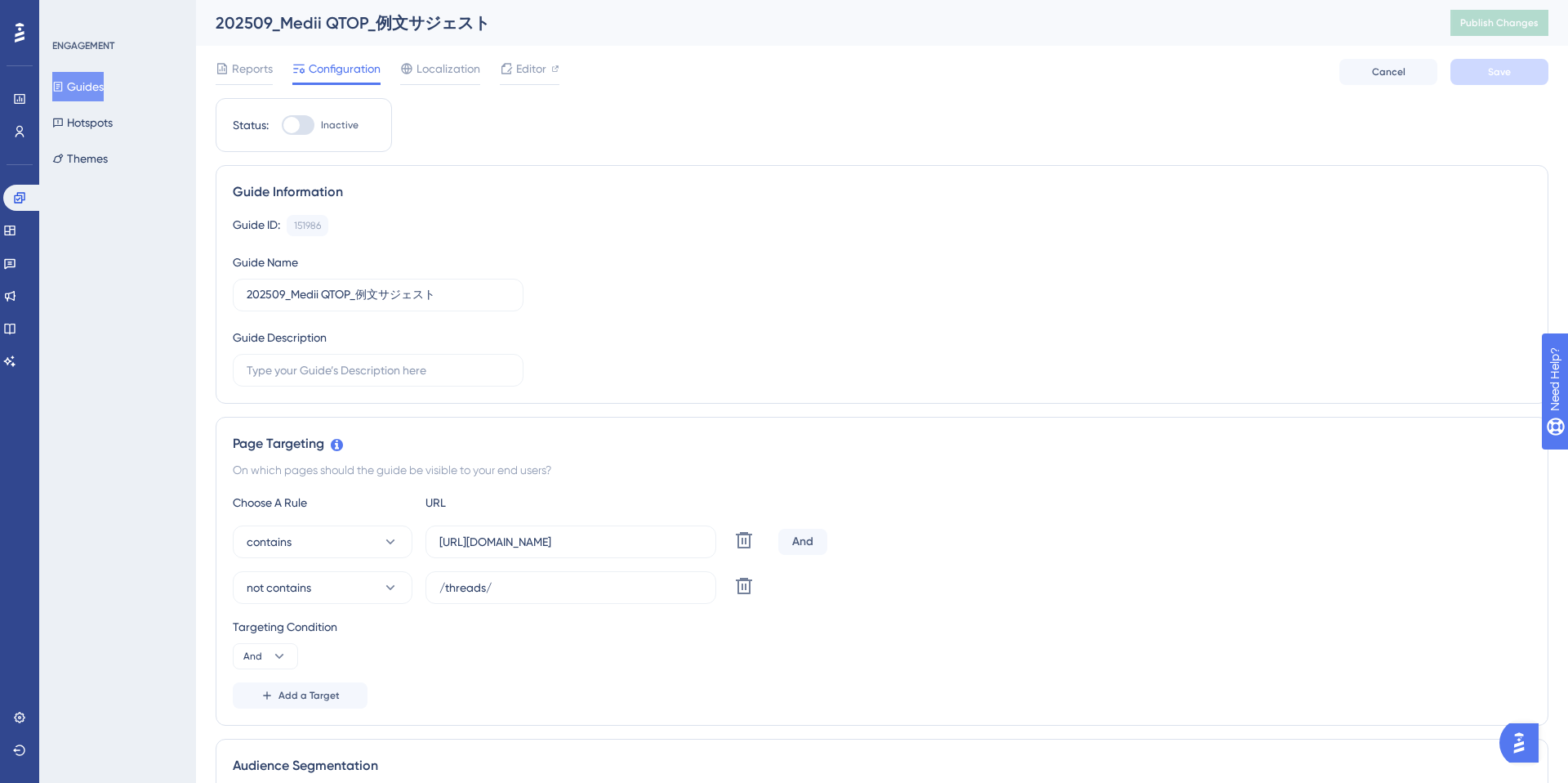
click at [302, 127] on div at bounding box center [298, 125] width 33 height 19
click at [282, 125] on input "Inactive" at bounding box center [281, 125] width 1 height 1
checkbox input "true"
click at [1494, 73] on span "Save" at bounding box center [1500, 71] width 23 height 13
click at [1504, 25] on span "Publish Changes" at bounding box center [1499, 22] width 79 height 13
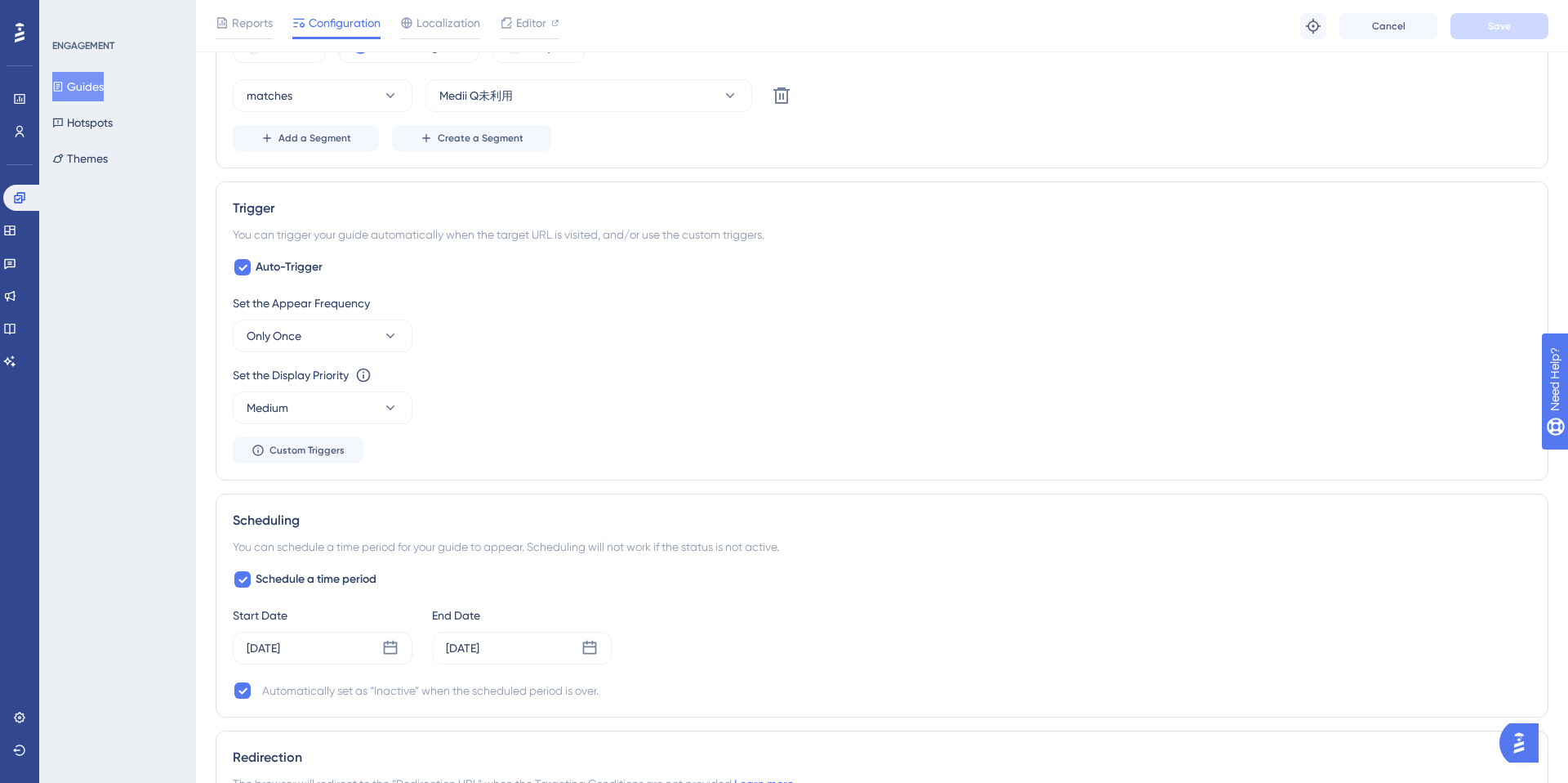
scroll to position [1157, 0]
